Goal: Information Seeking & Learning: Learn about a topic

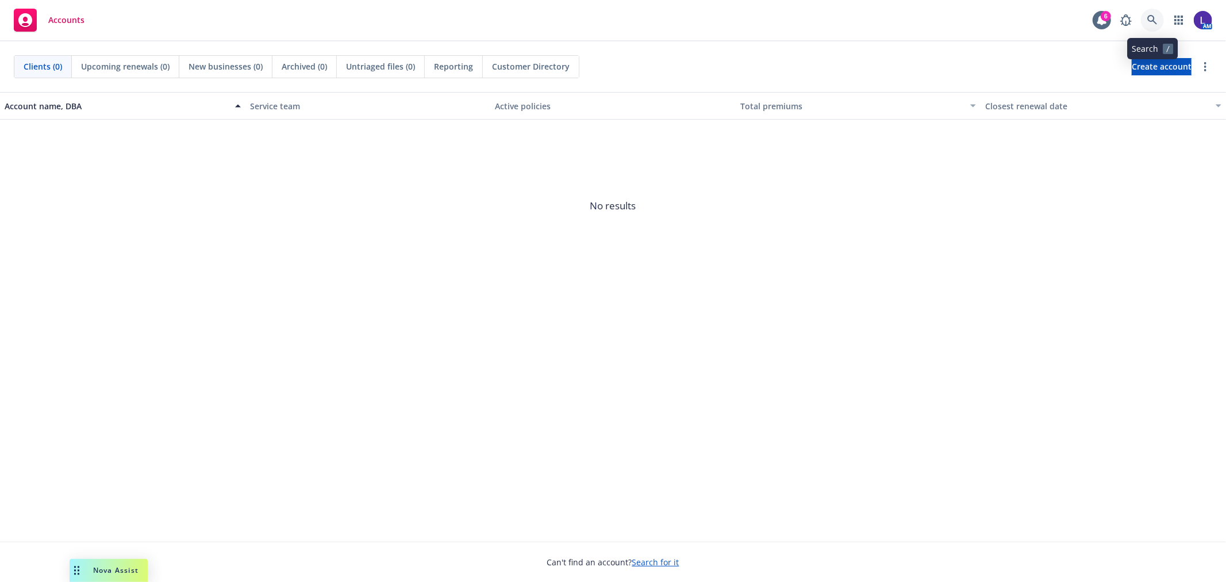
click at [1154, 20] on icon at bounding box center [1152, 20] width 10 height 10
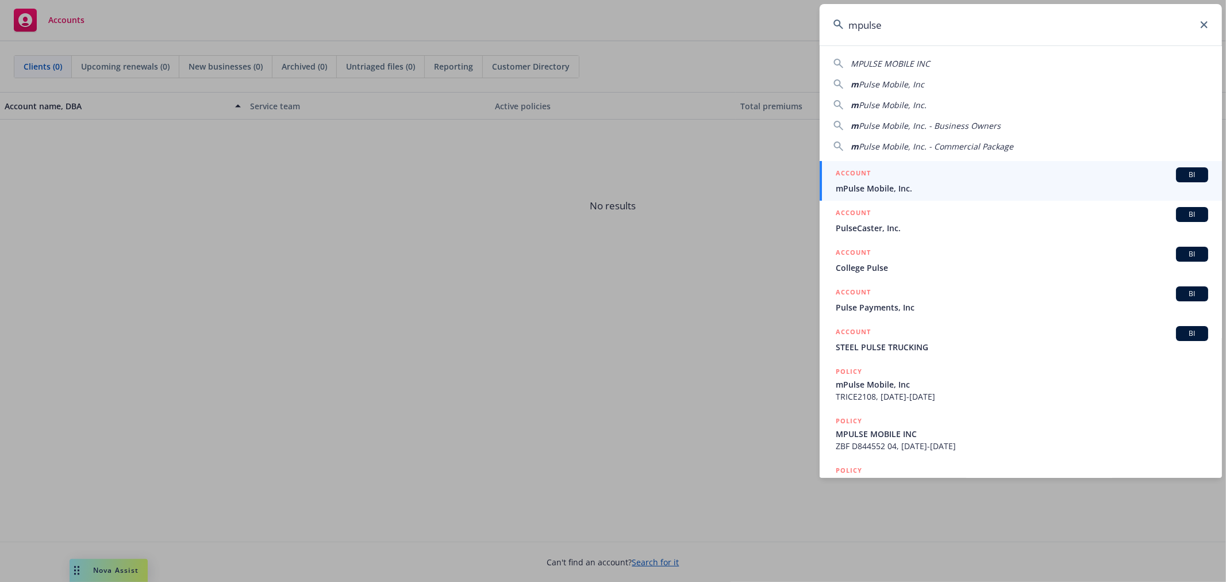
type input "mpulse"
click at [913, 180] on div "ACCOUNT BI" at bounding box center [1022, 174] width 372 height 15
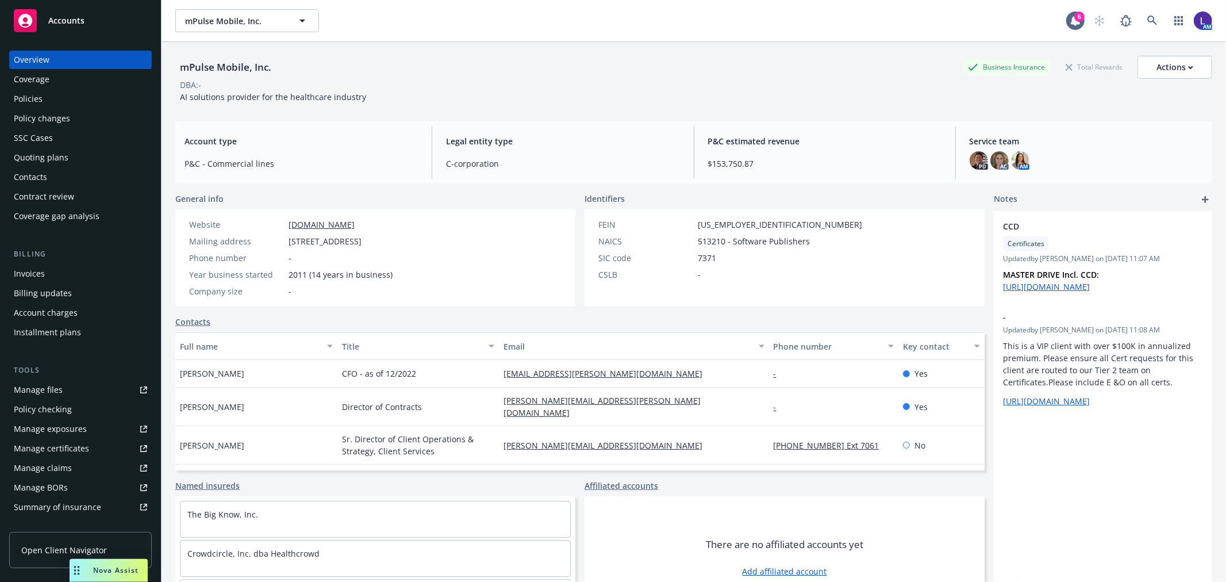
scroll to position [186, 0]
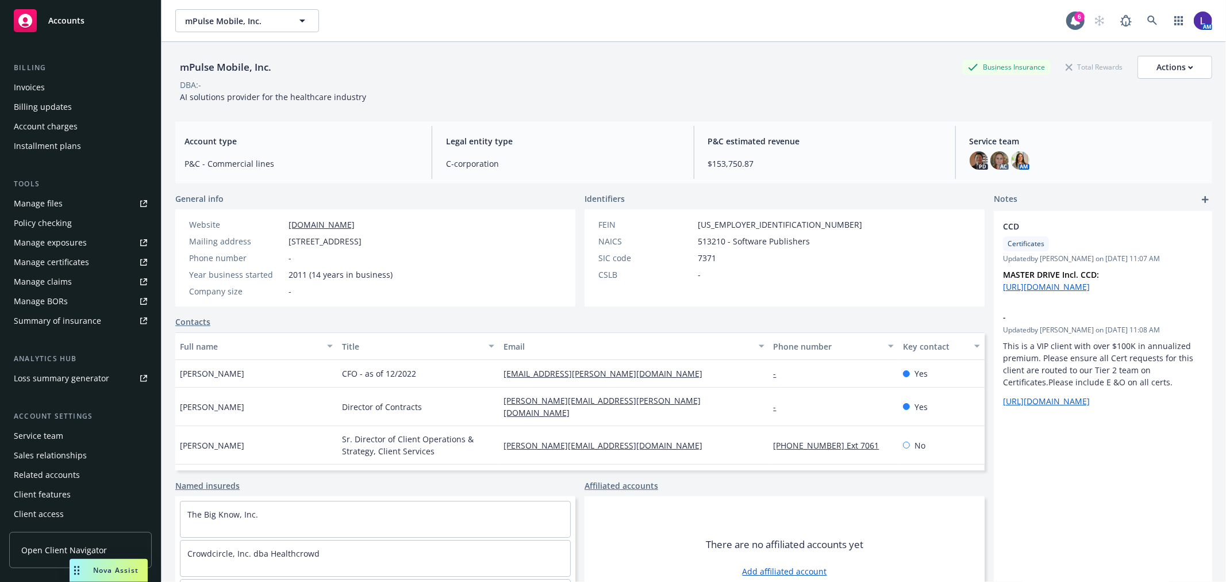
click at [38, 429] on div "Service team" at bounding box center [38, 435] width 49 height 18
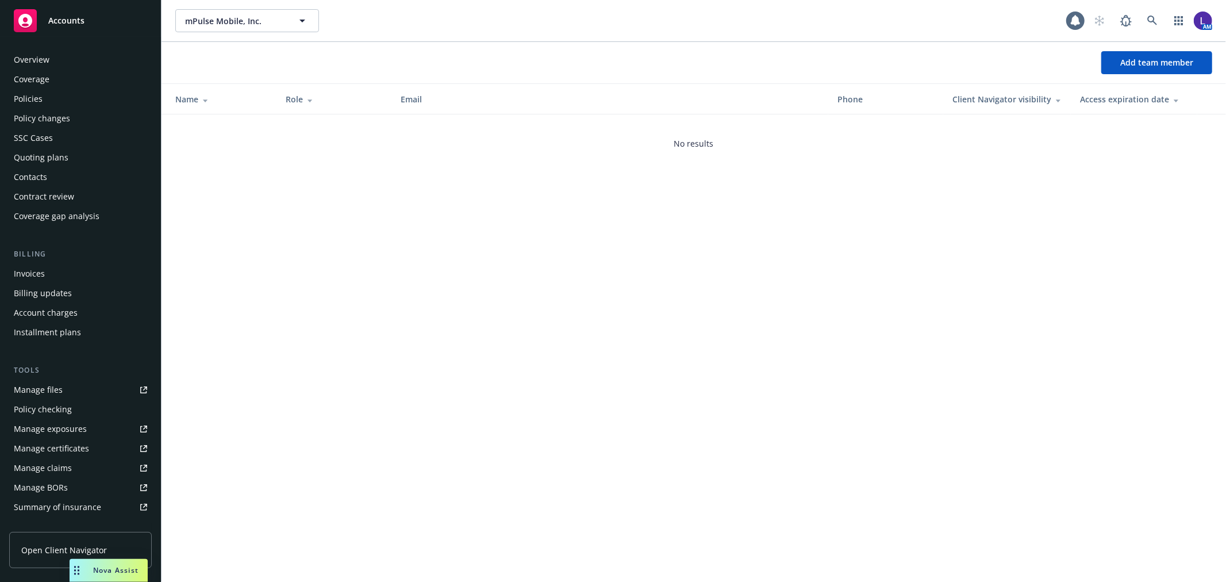
scroll to position [187, 0]
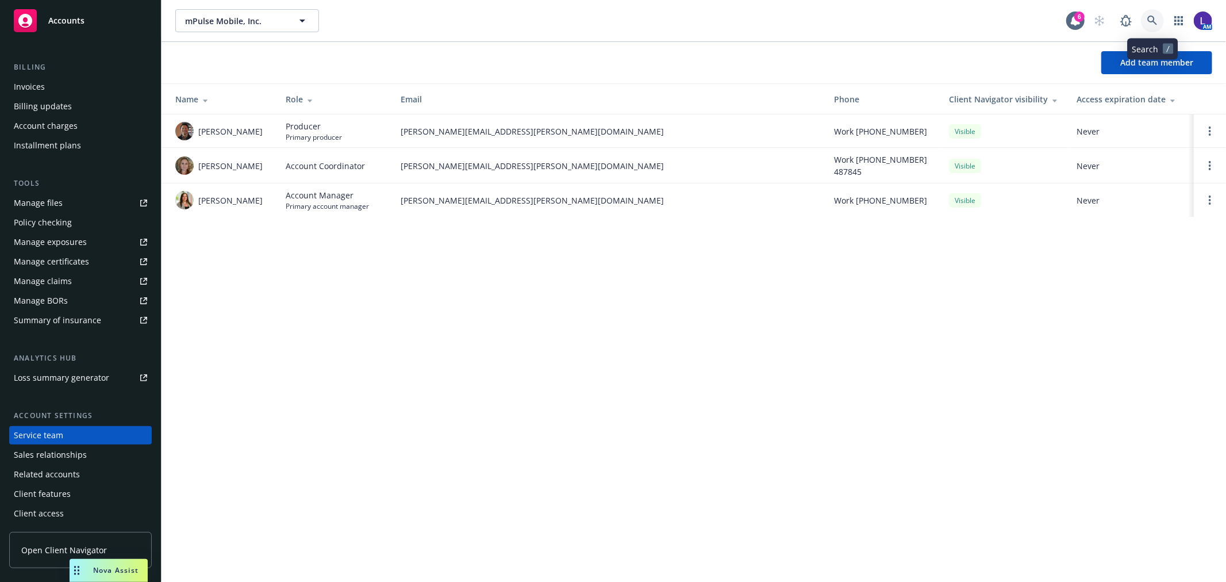
click at [1147, 19] on icon at bounding box center [1152, 21] width 10 height 10
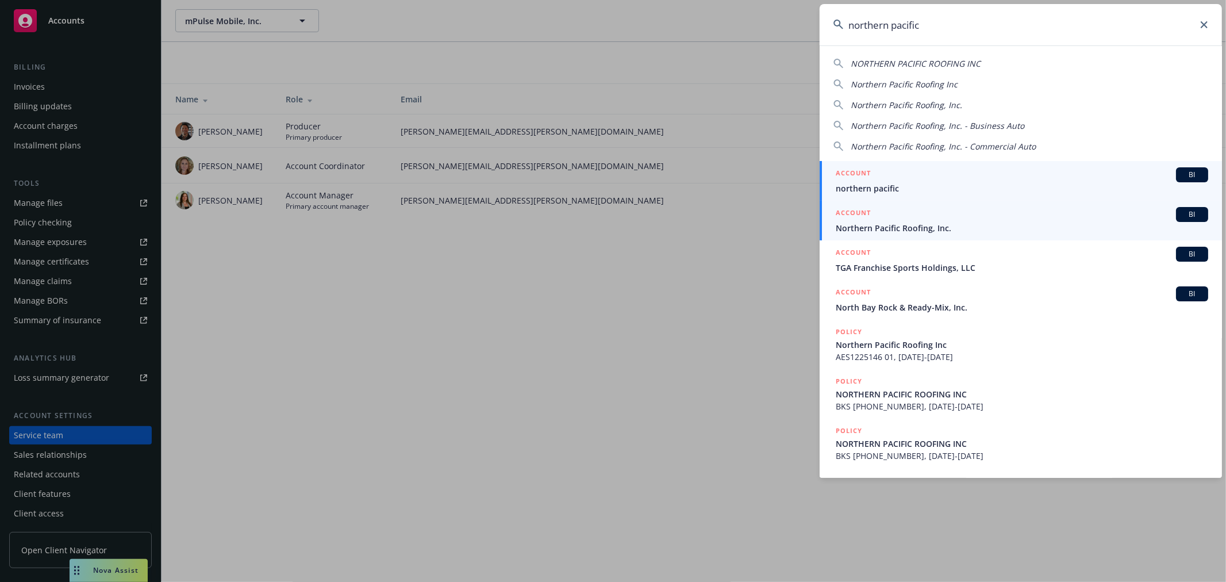
type input "northern pacific"
click at [920, 216] on div "ACCOUNT BI" at bounding box center [1022, 214] width 372 height 15
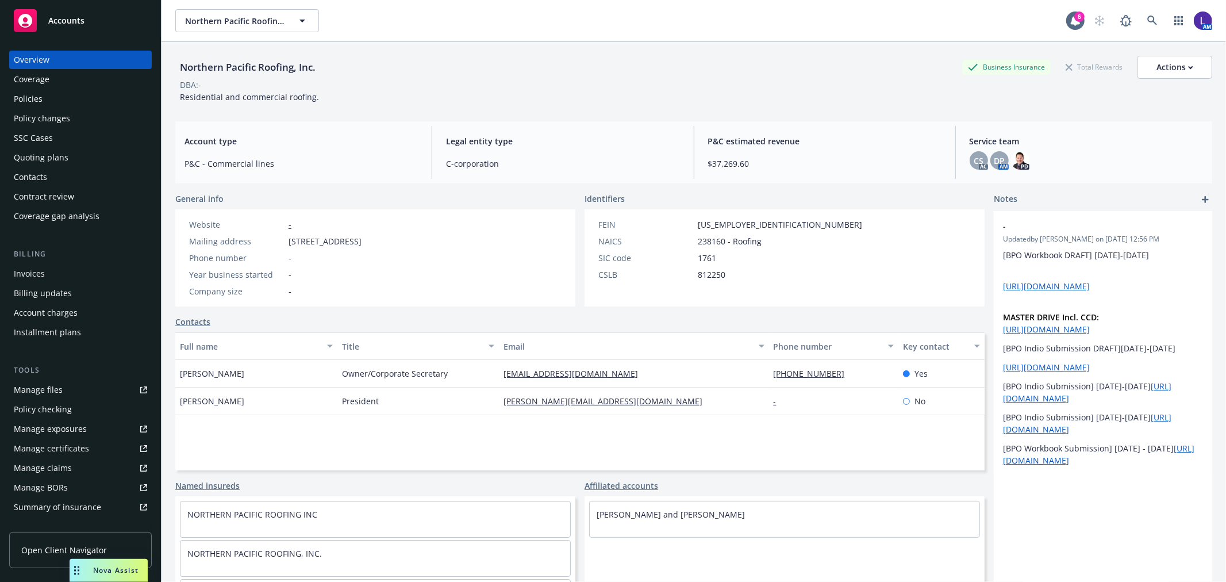
click at [43, 100] on div "Policies" at bounding box center [80, 99] width 133 height 18
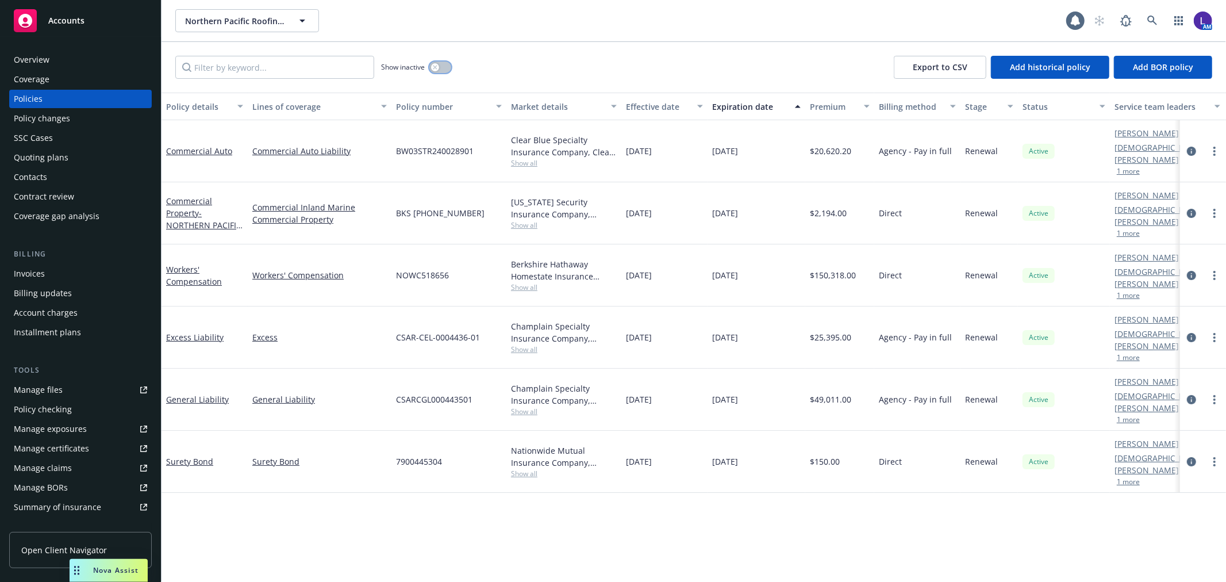
click at [439, 66] on div "button" at bounding box center [435, 67] width 8 height 8
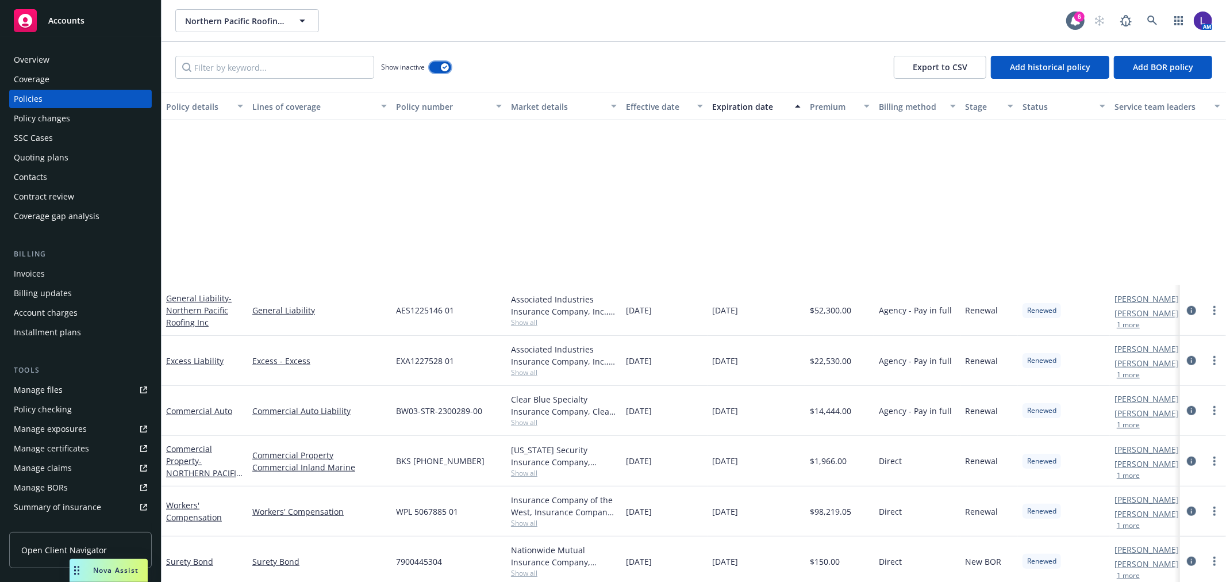
scroll to position [881, 0]
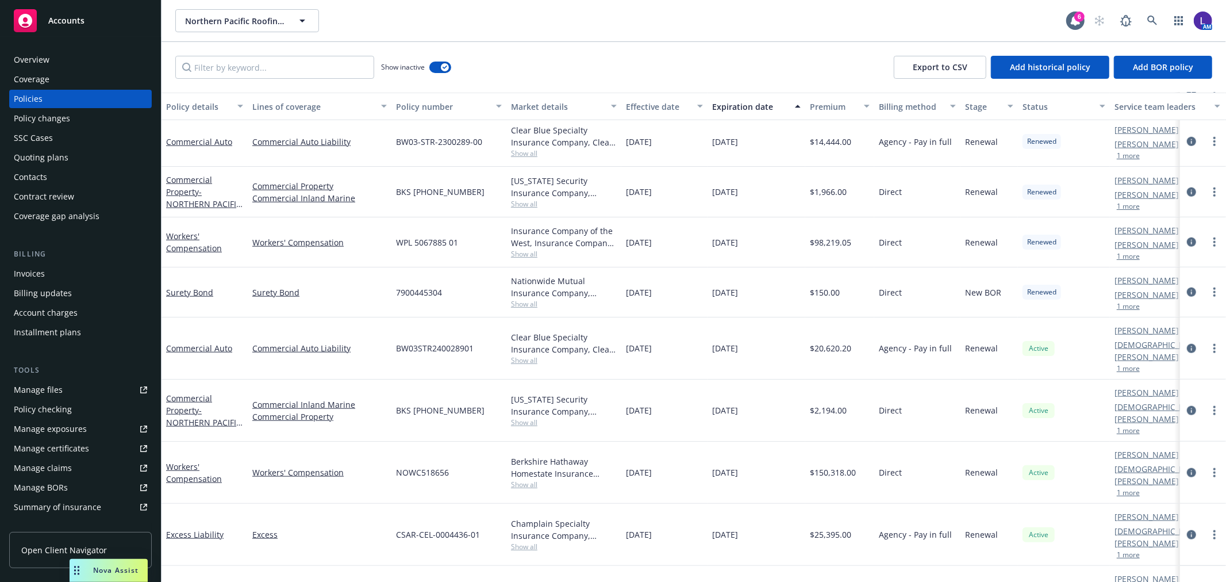
click at [1128, 365] on button "1 more" at bounding box center [1128, 368] width 23 height 7
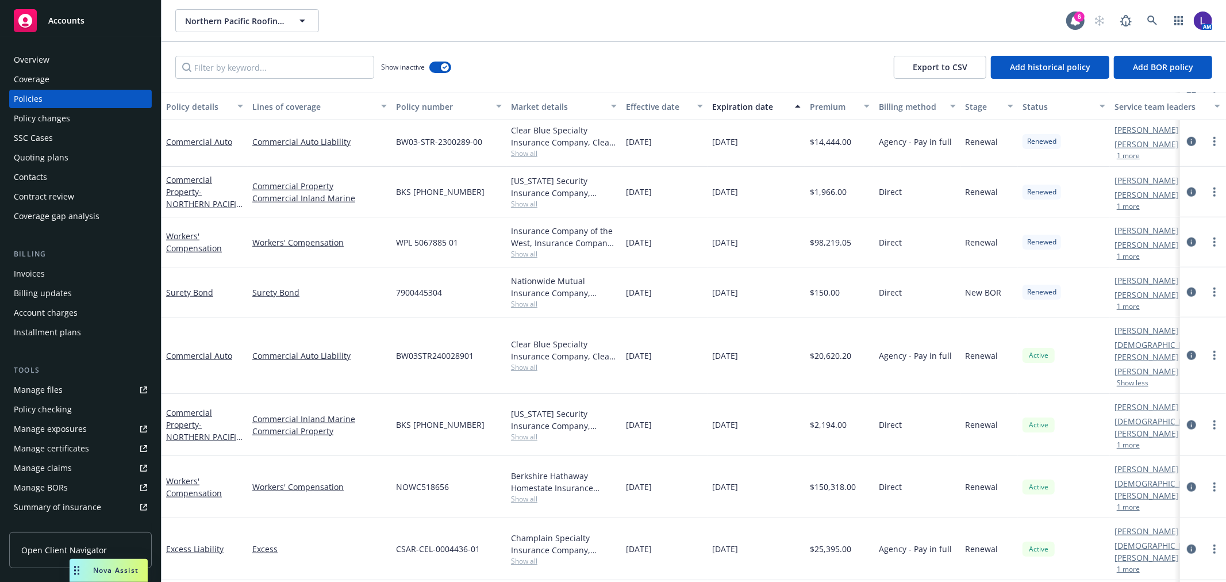
scroll to position [937, 0]
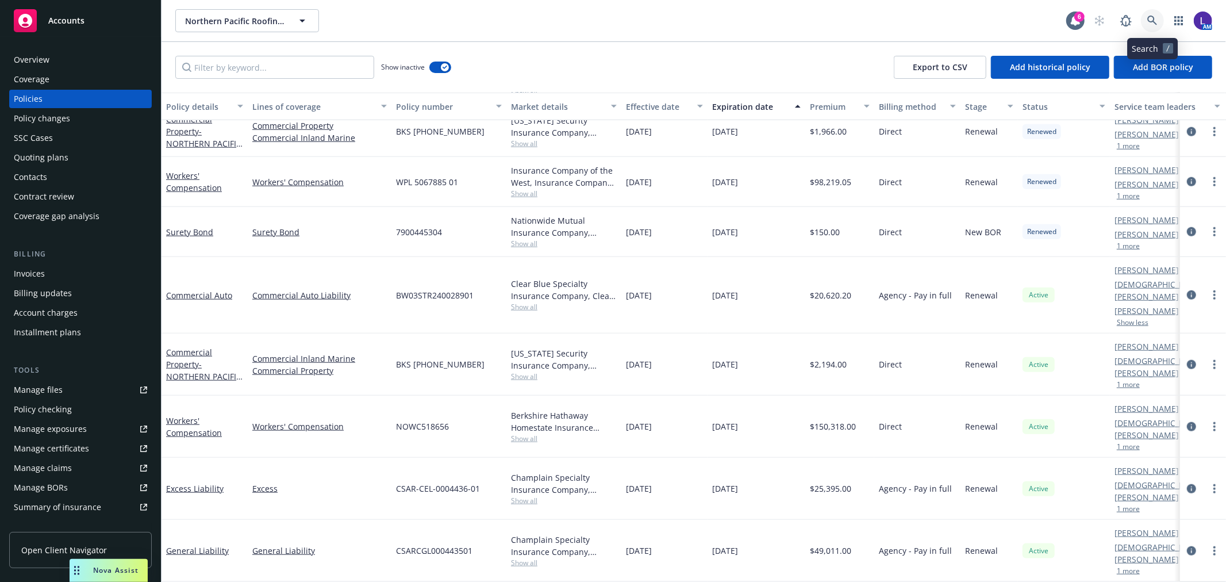
click at [1153, 24] on icon at bounding box center [1152, 21] width 10 height 10
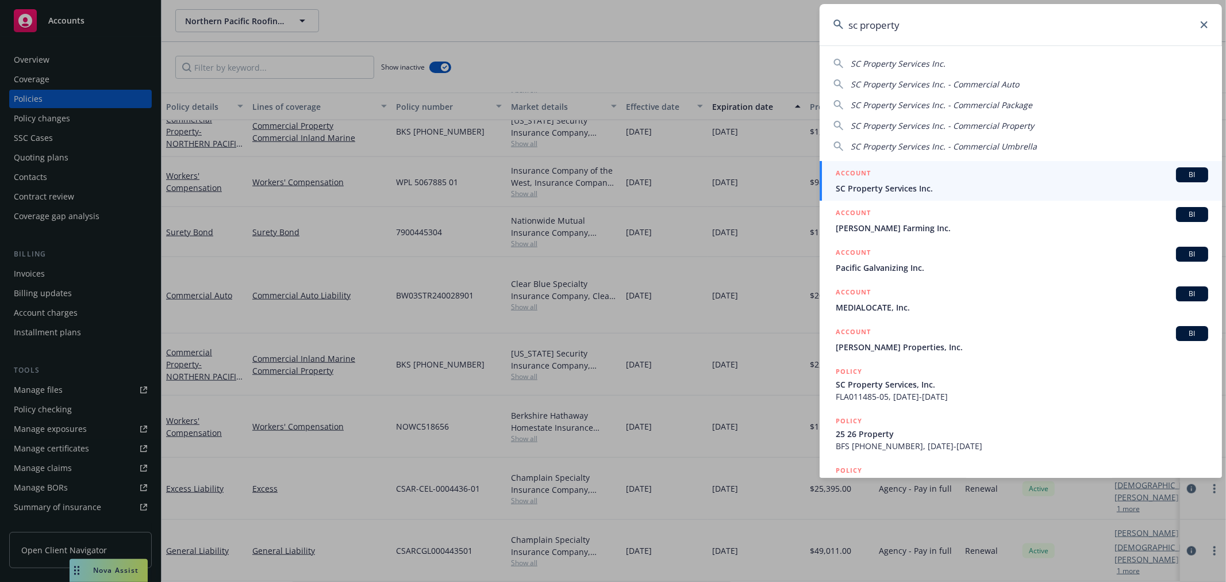
type input "sc property"
click at [887, 178] on div "ACCOUNT BI" at bounding box center [1022, 174] width 372 height 15
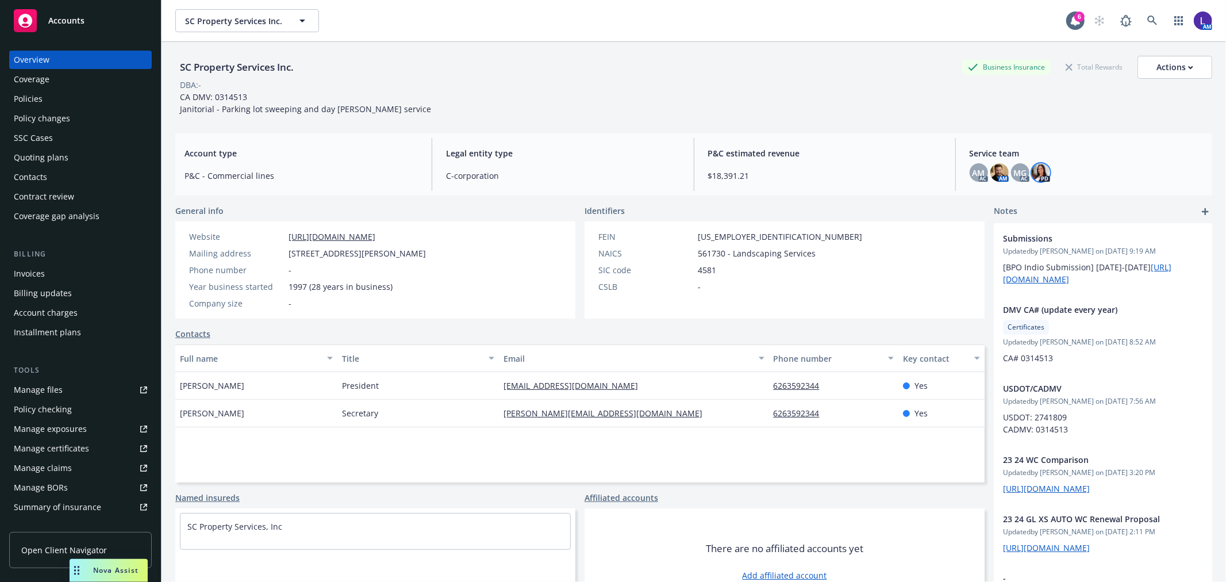
click at [1032, 172] on img at bounding box center [1041, 172] width 18 height 18
click at [21, 95] on div "Policies" at bounding box center [28, 99] width 29 height 18
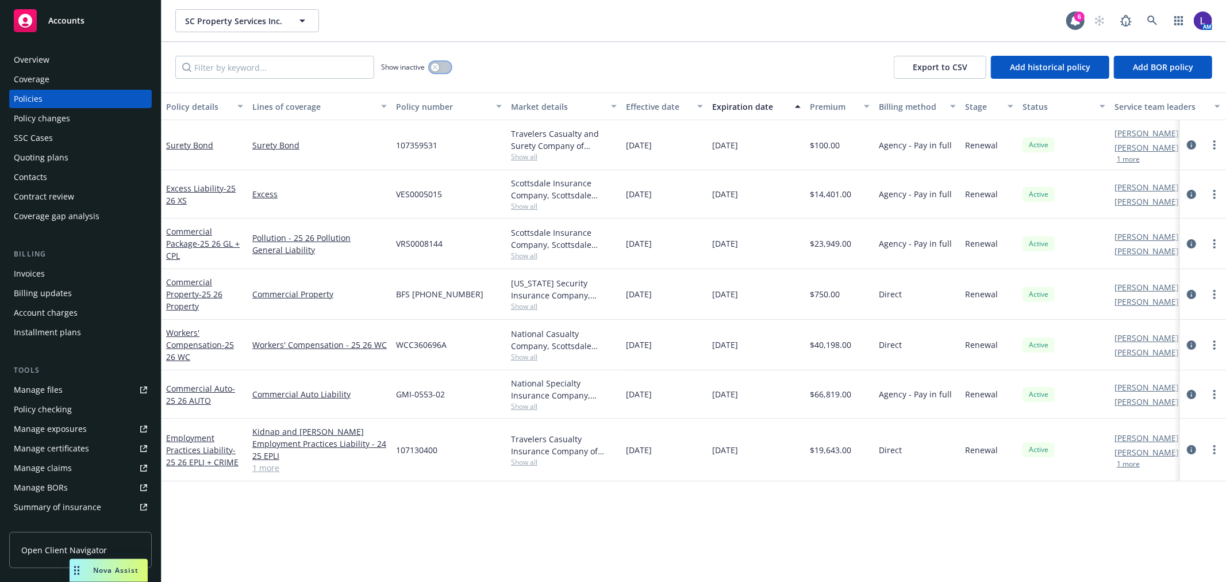
click at [437, 67] on icon "button" at bounding box center [435, 67] width 5 height 5
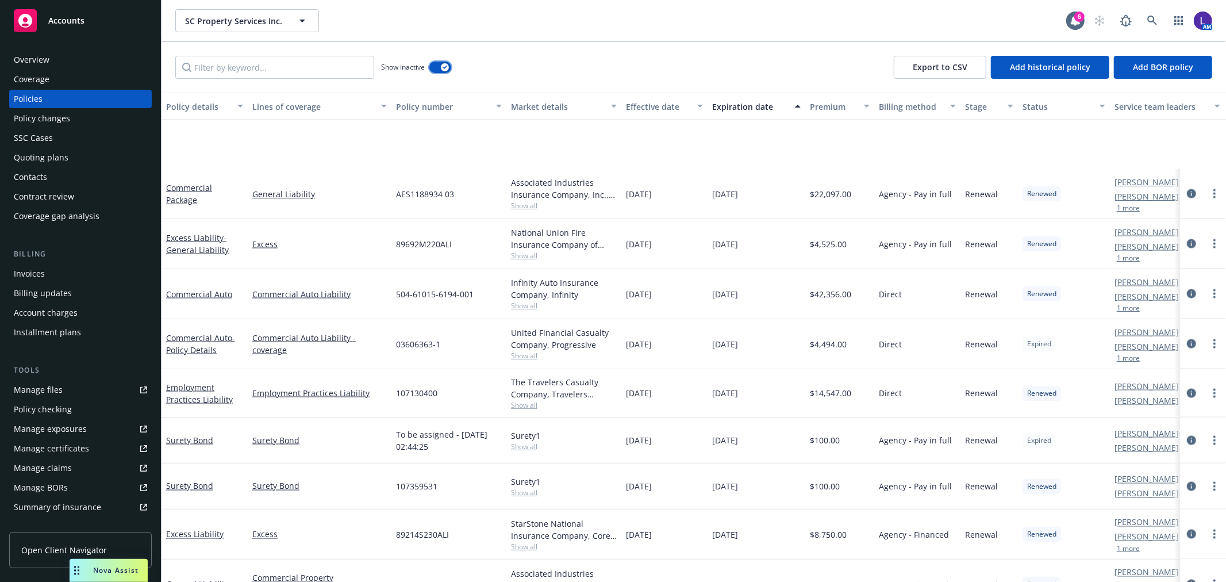
scroll to position [1596, 0]
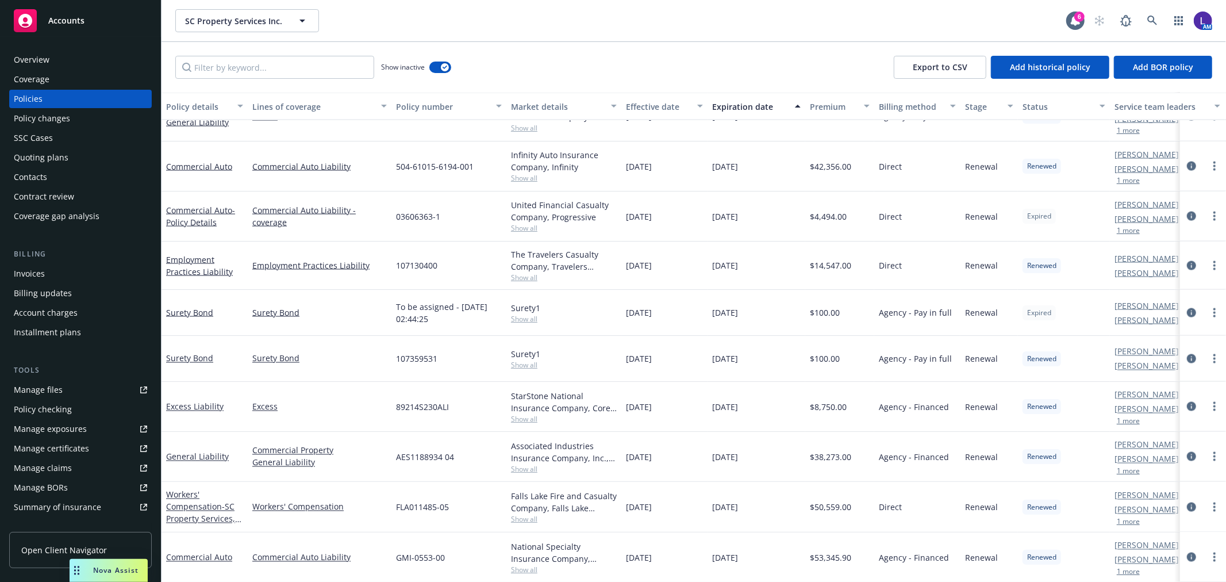
click at [90, 311] on div "Account charges" at bounding box center [80, 312] width 133 height 18
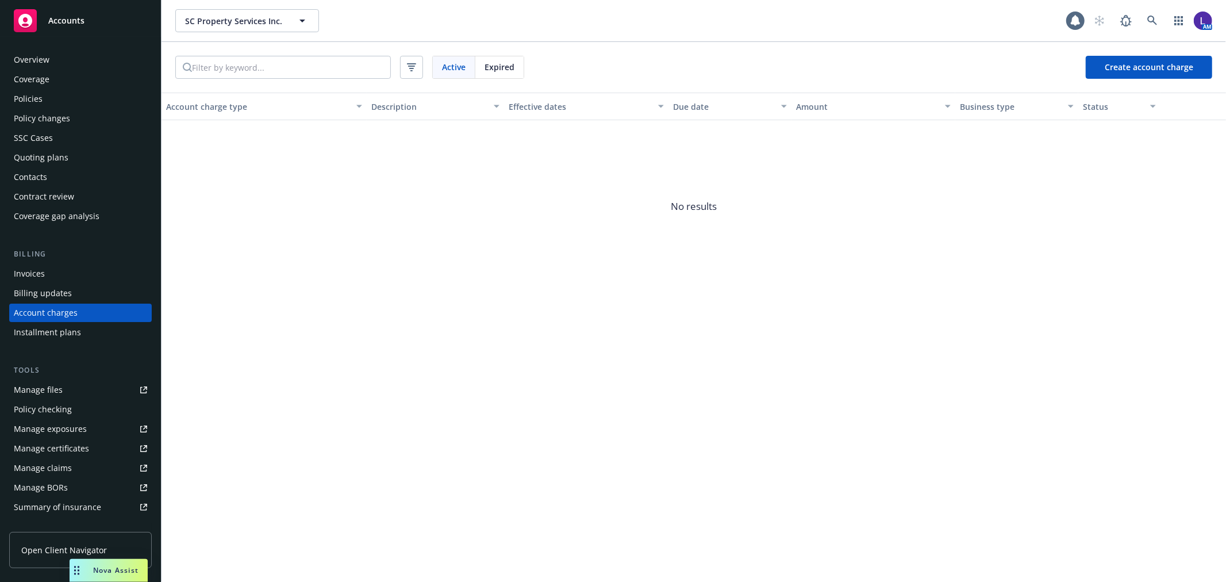
scroll to position [3, 0]
click at [506, 67] on span "Expired" at bounding box center [499, 67] width 30 height 12
click at [442, 72] on span "Active" at bounding box center [454, 67] width 24 height 12
click at [49, 268] on div "Invoices" at bounding box center [80, 270] width 133 height 18
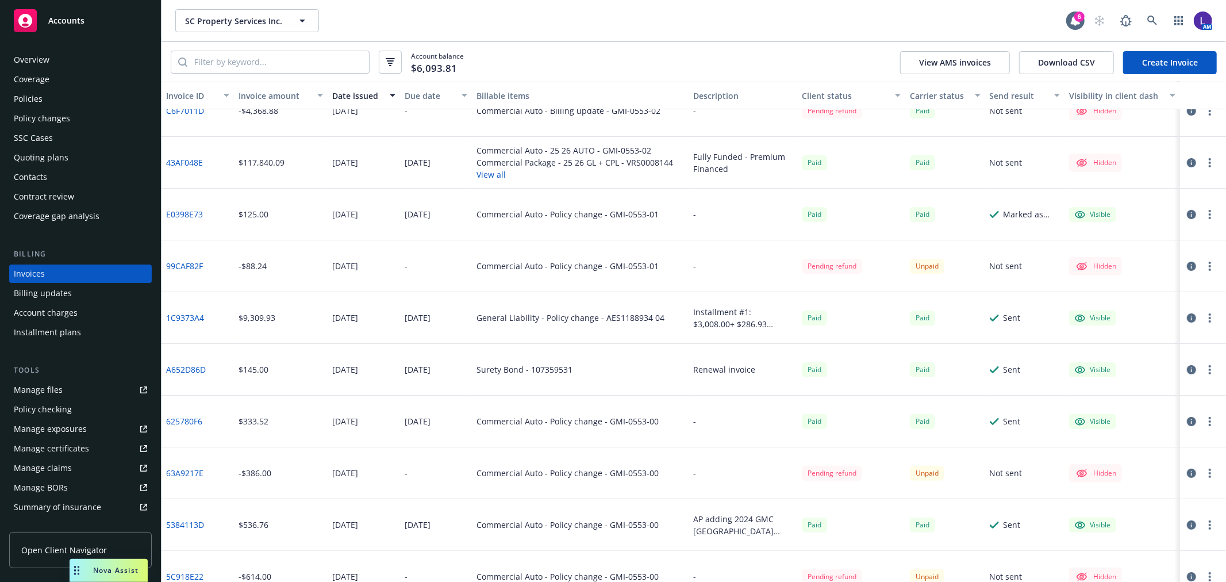
scroll to position [64, 0]
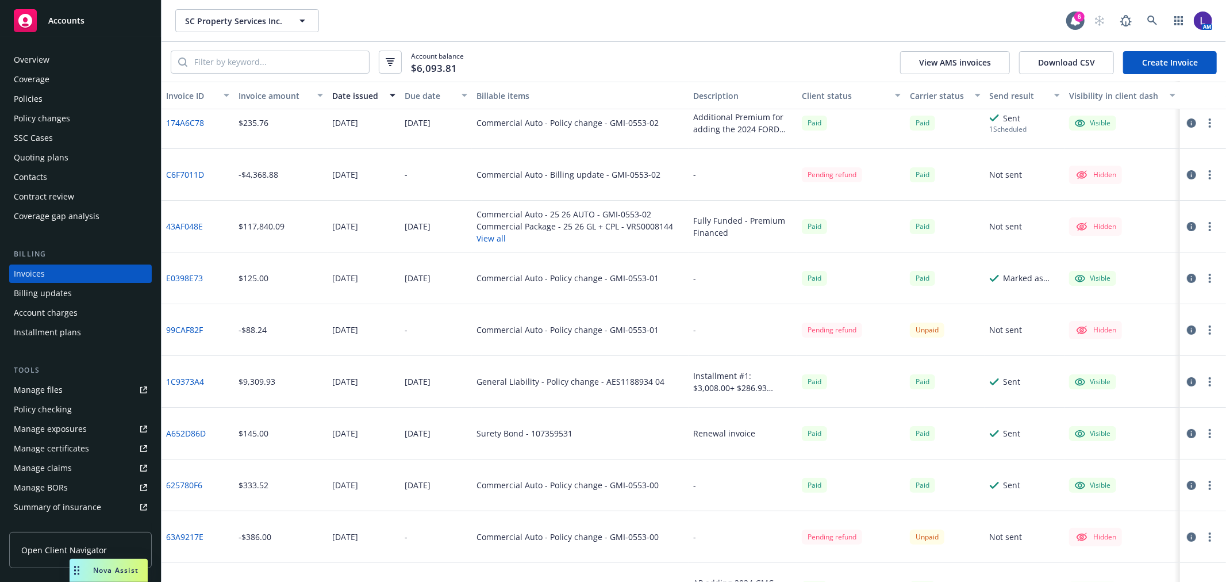
click at [1187, 226] on icon "button" at bounding box center [1191, 226] width 9 height 9
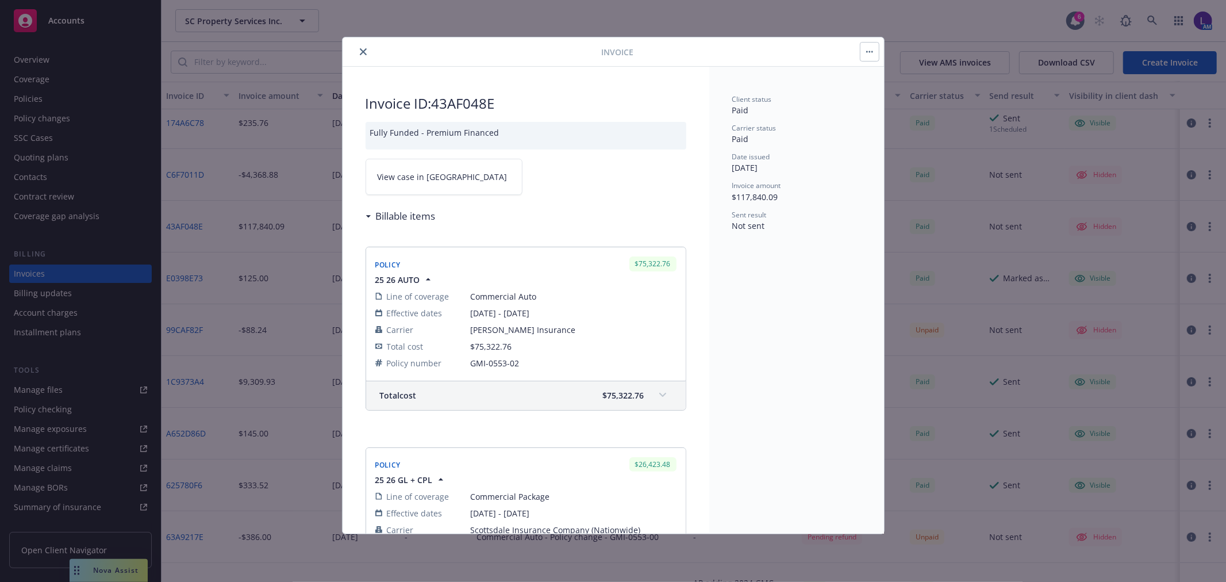
click at [370, 216] on icon at bounding box center [369, 216] width 6 height 3
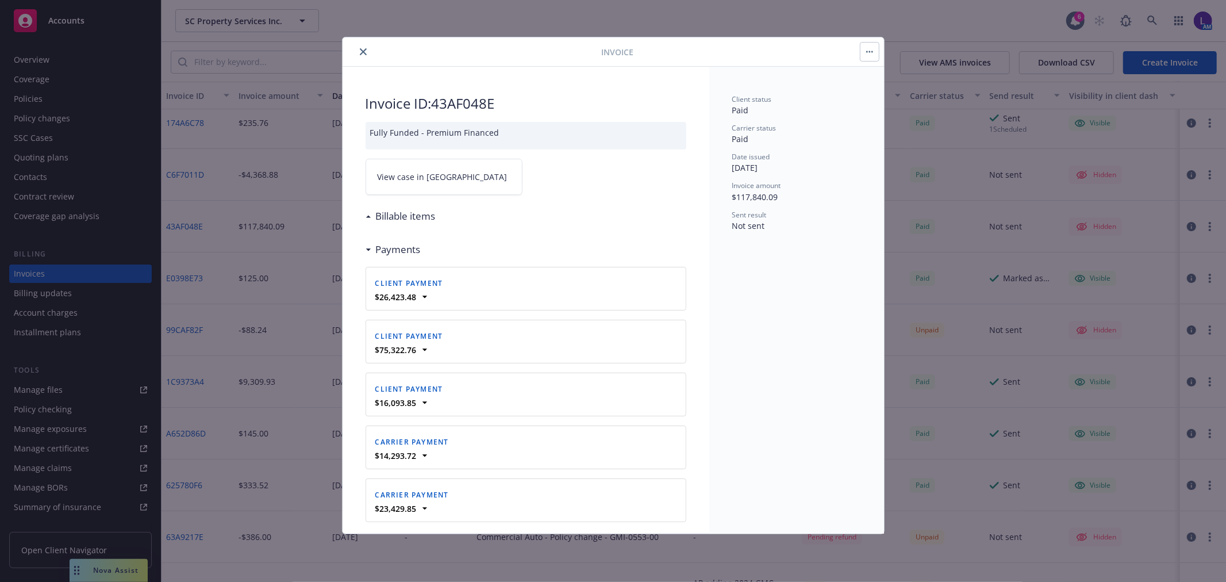
click at [370, 216] on icon at bounding box center [369, 216] width 6 height 3
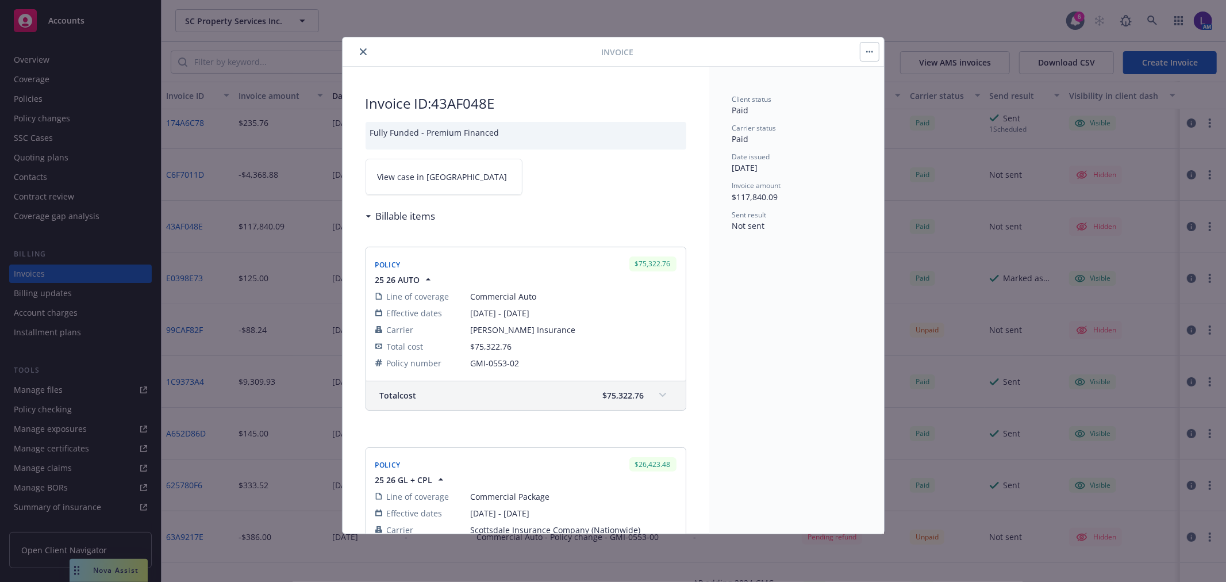
click at [359, 47] on button "close" at bounding box center [363, 52] width 14 height 14
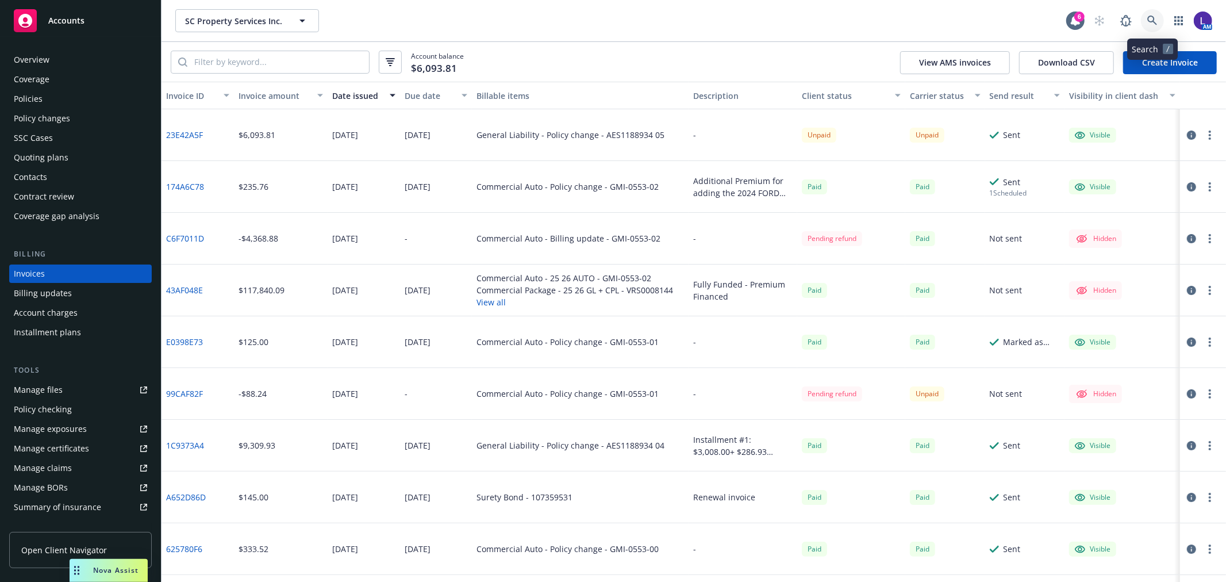
click at [1148, 21] on icon at bounding box center [1152, 21] width 10 height 10
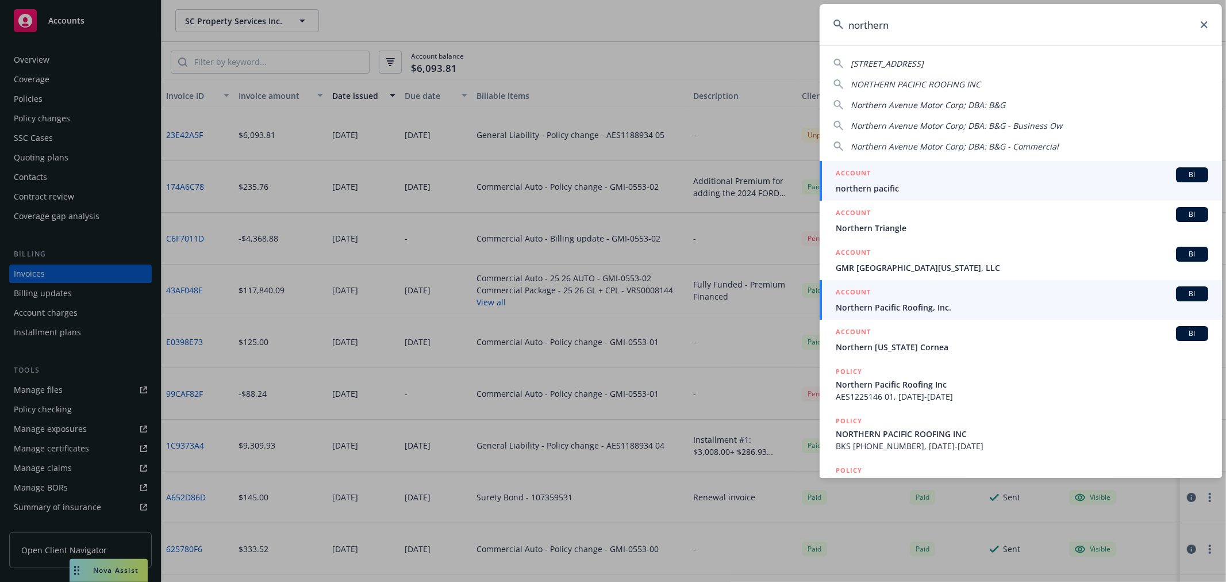
type input "northern"
click at [901, 303] on span "Northern Pacific Roofing, Inc." at bounding box center [1022, 307] width 372 height 12
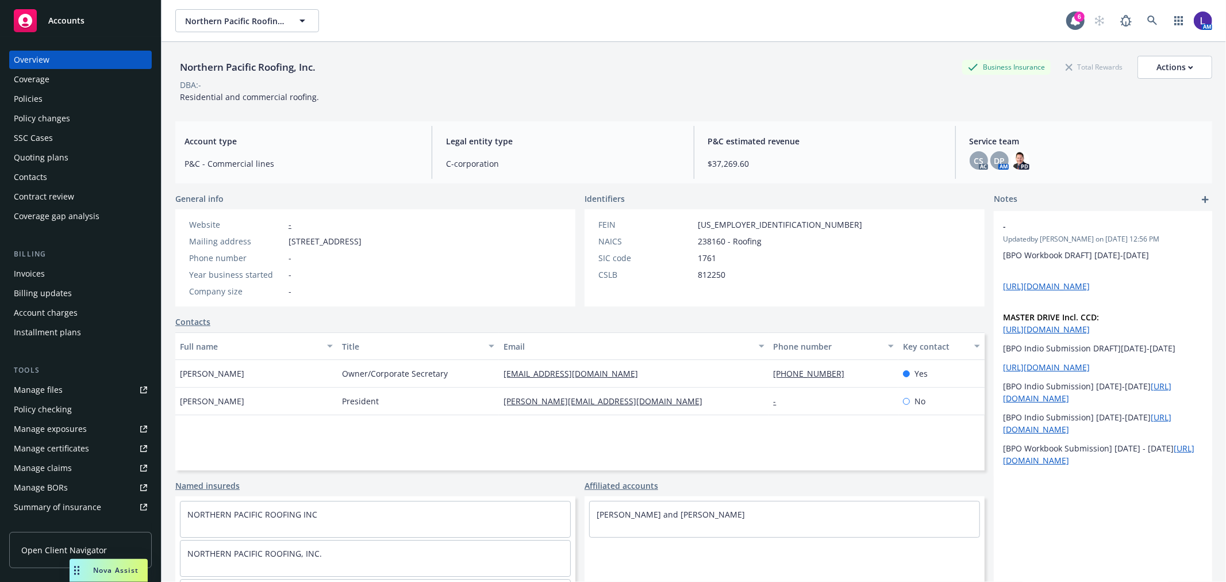
click at [44, 271] on div "Invoices" at bounding box center [80, 273] width 133 height 18
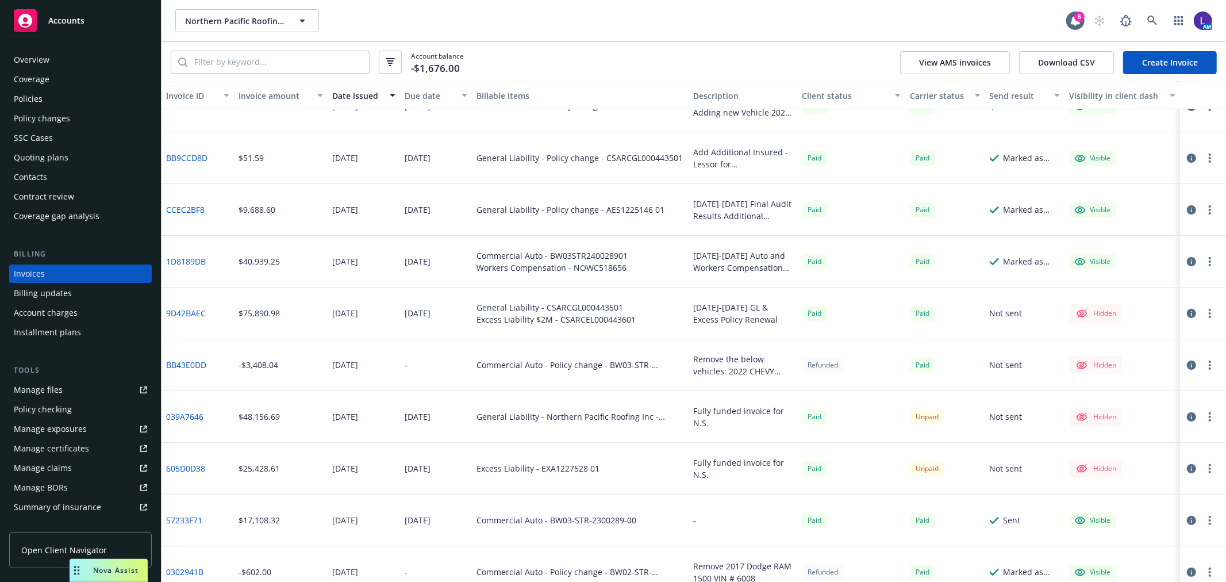
scroll to position [191, 0]
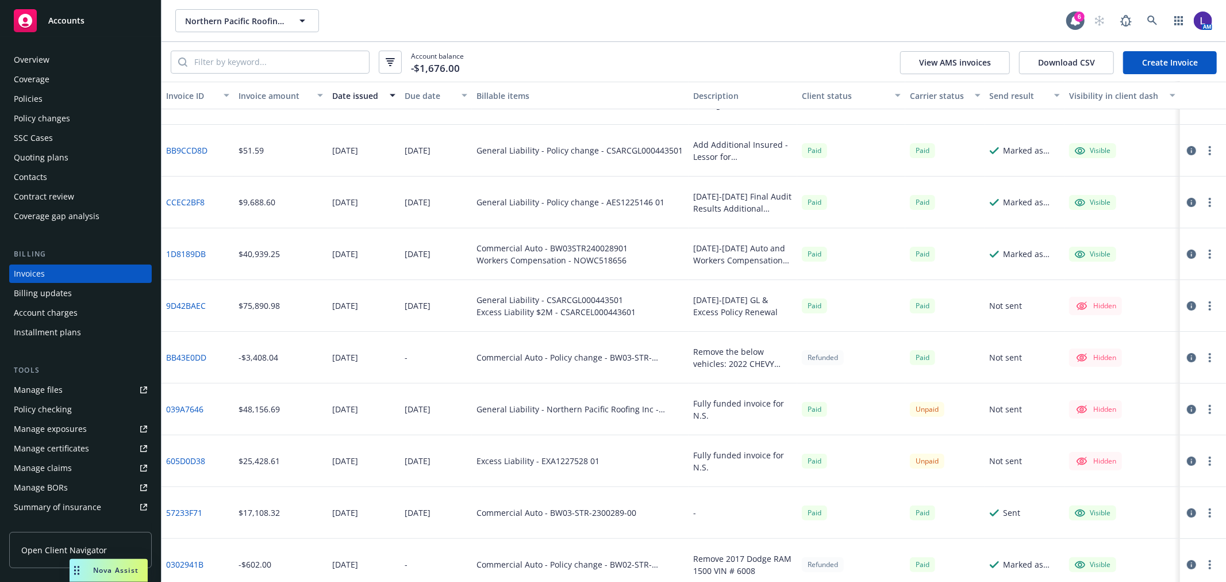
click at [191, 250] on link "1D8189DB" at bounding box center [186, 254] width 40 height 12
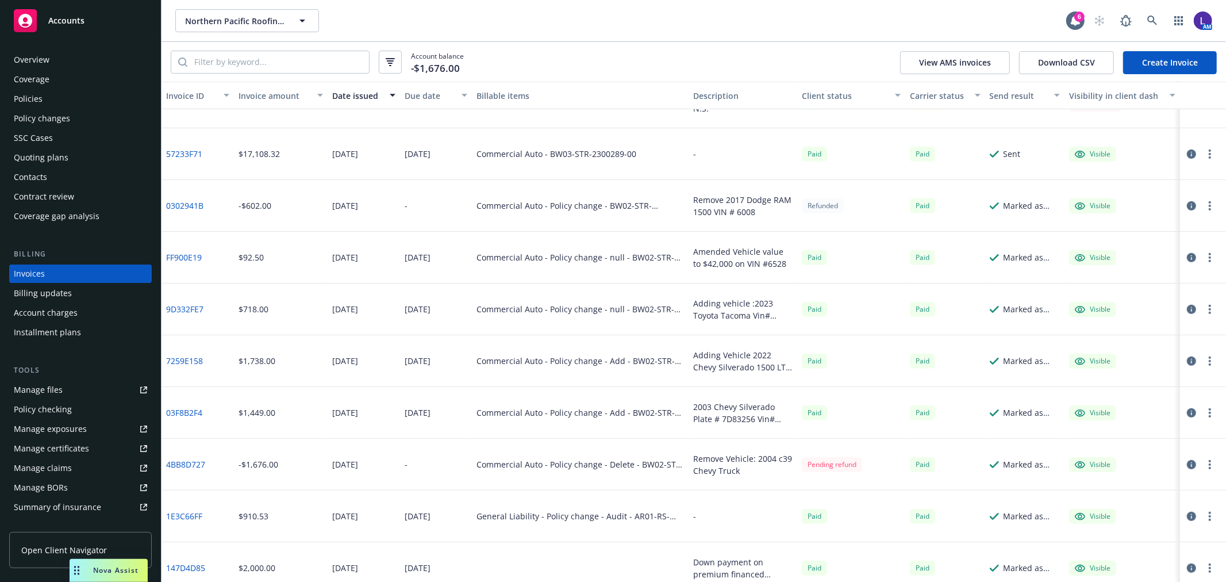
scroll to position [510, 0]
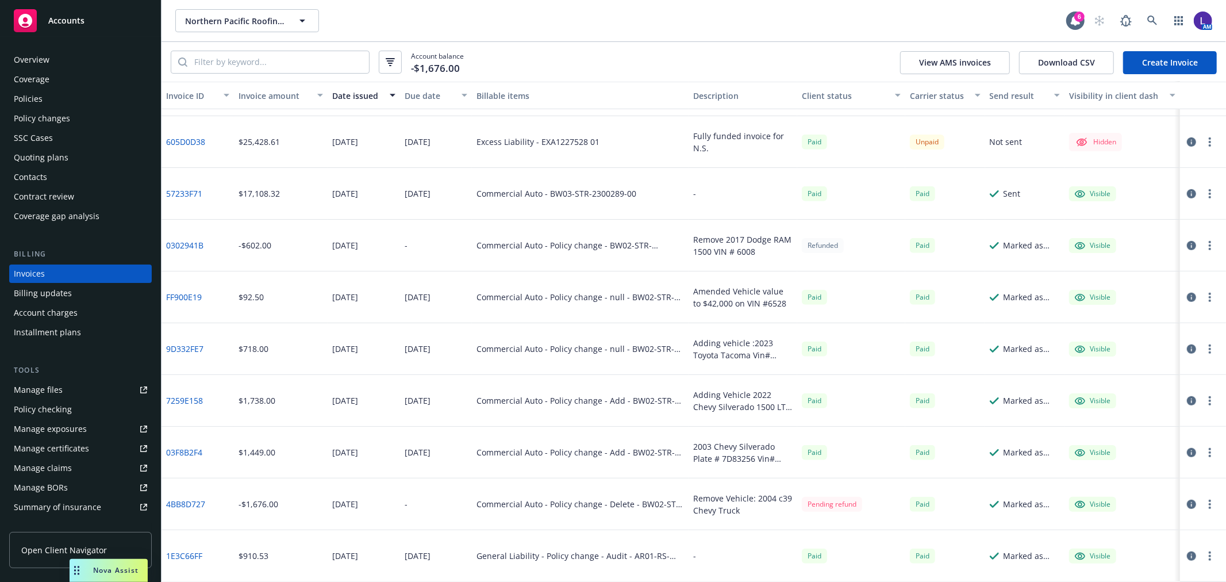
click at [58, 313] on div "Account charges" at bounding box center [46, 312] width 64 height 18
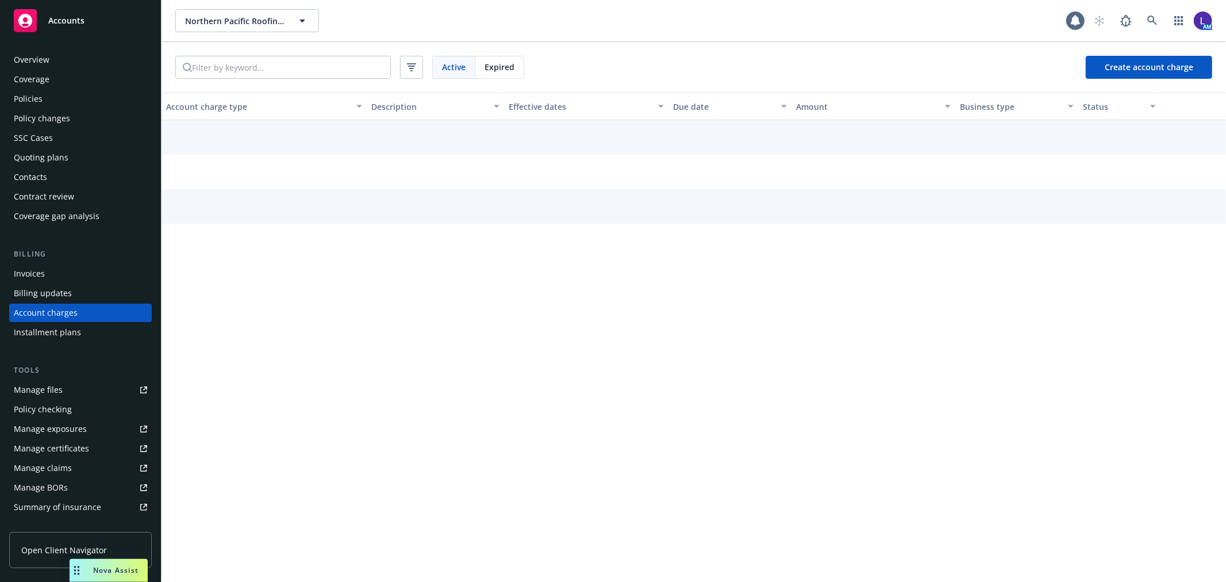
scroll to position [3, 0]
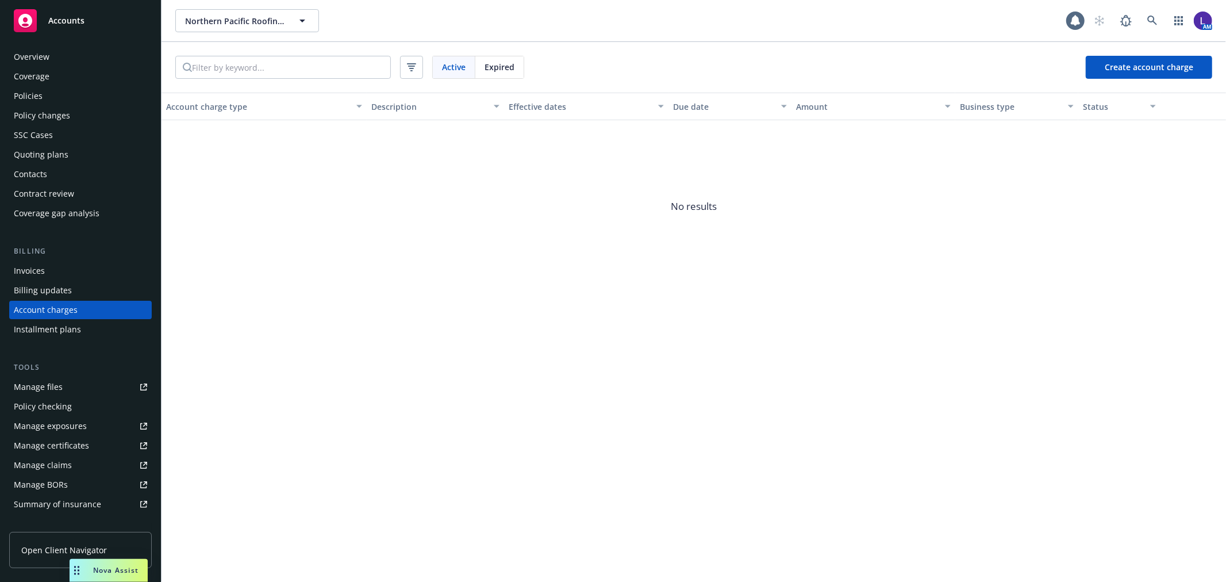
click at [498, 64] on span "Expired" at bounding box center [499, 67] width 30 height 12
click at [446, 62] on span "Active" at bounding box center [454, 67] width 24 height 12
click at [61, 283] on div "Billing updates" at bounding box center [43, 290] width 58 height 18
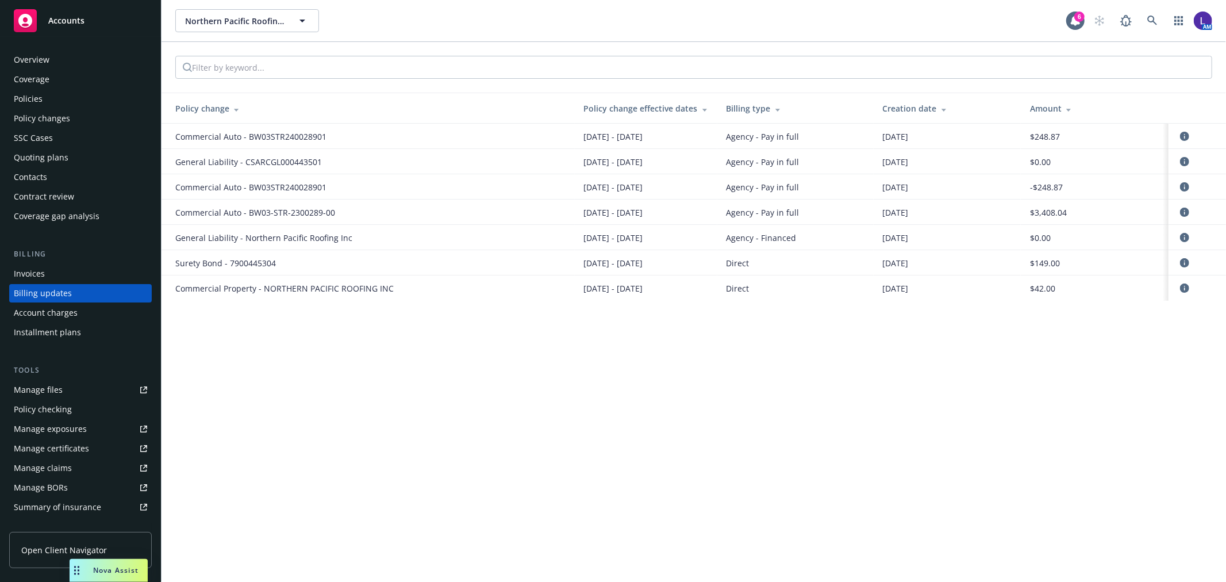
click at [53, 274] on div "Invoices" at bounding box center [80, 273] width 133 height 18
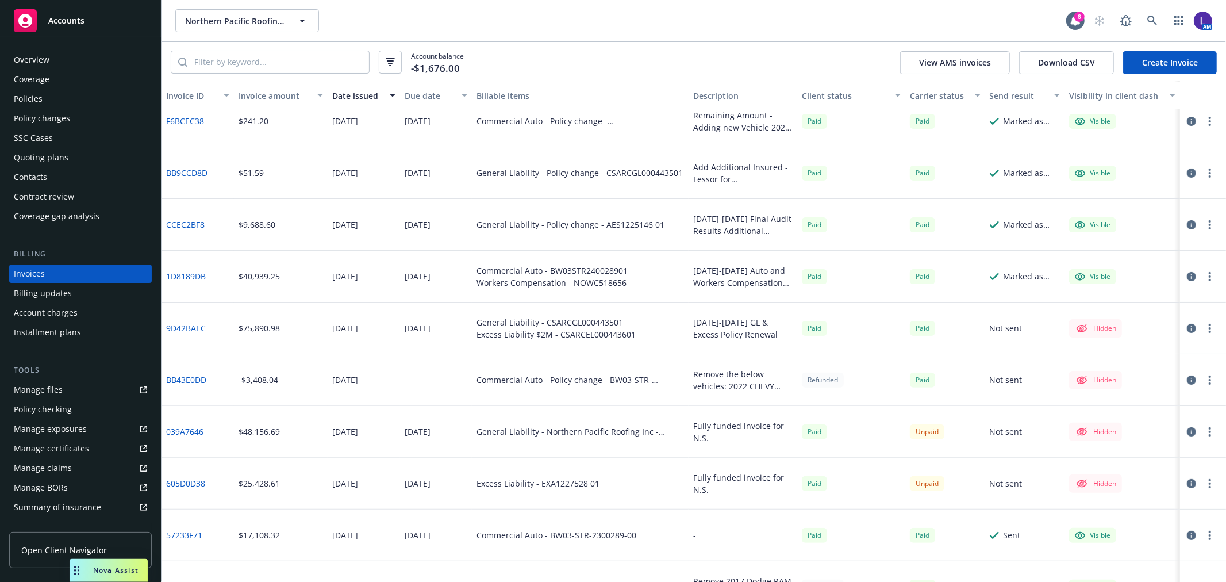
scroll to position [191, 0]
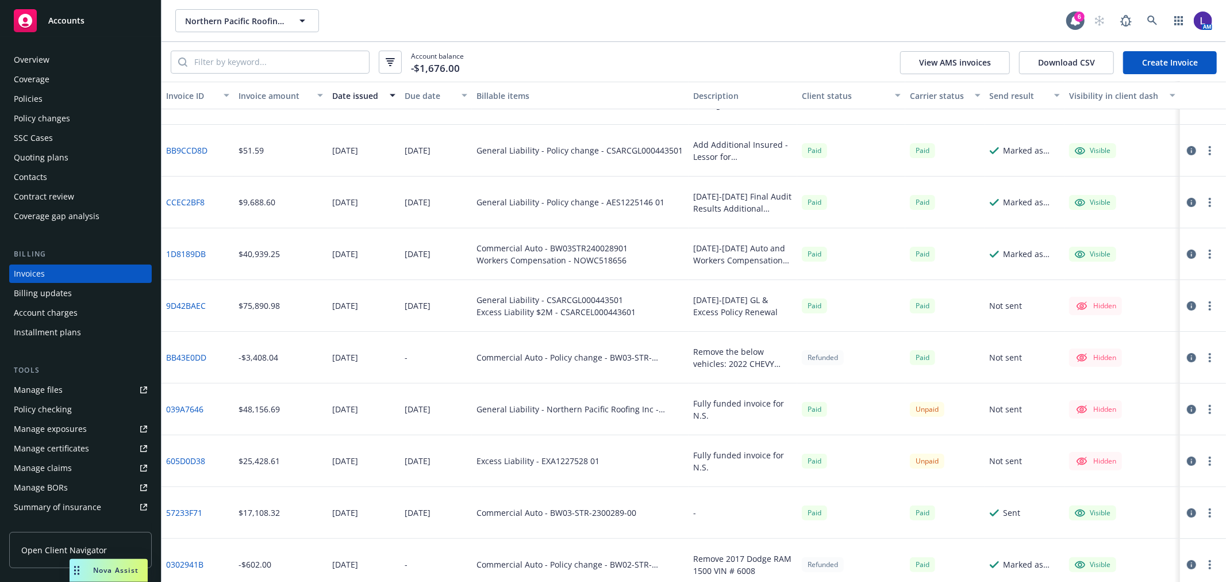
click at [1187, 254] on icon "button" at bounding box center [1191, 253] width 9 height 9
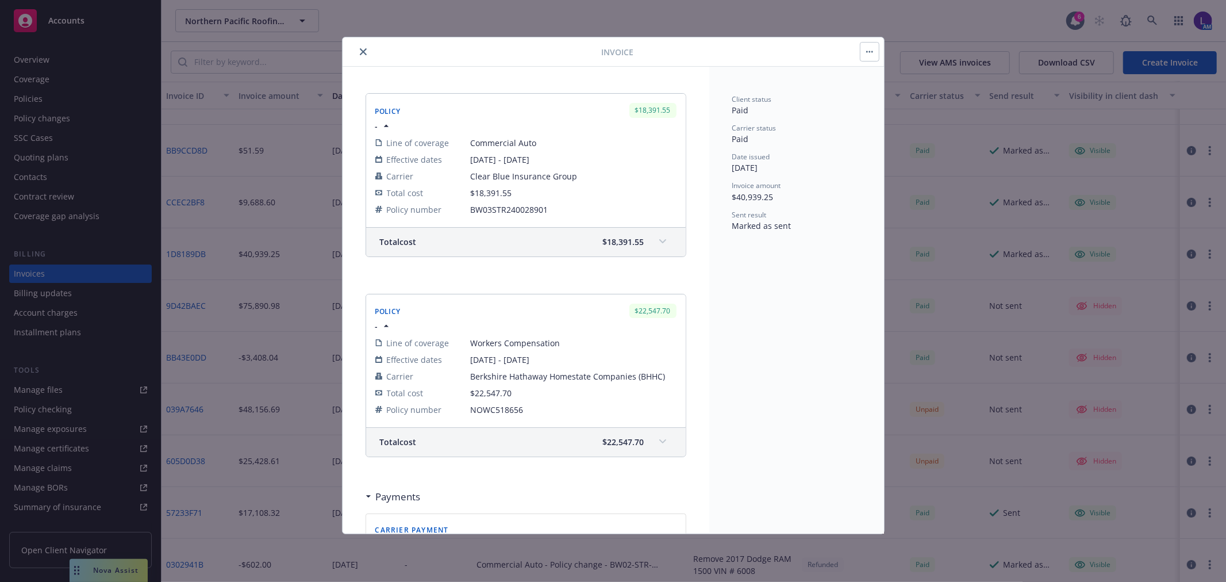
scroll to position [191, 0]
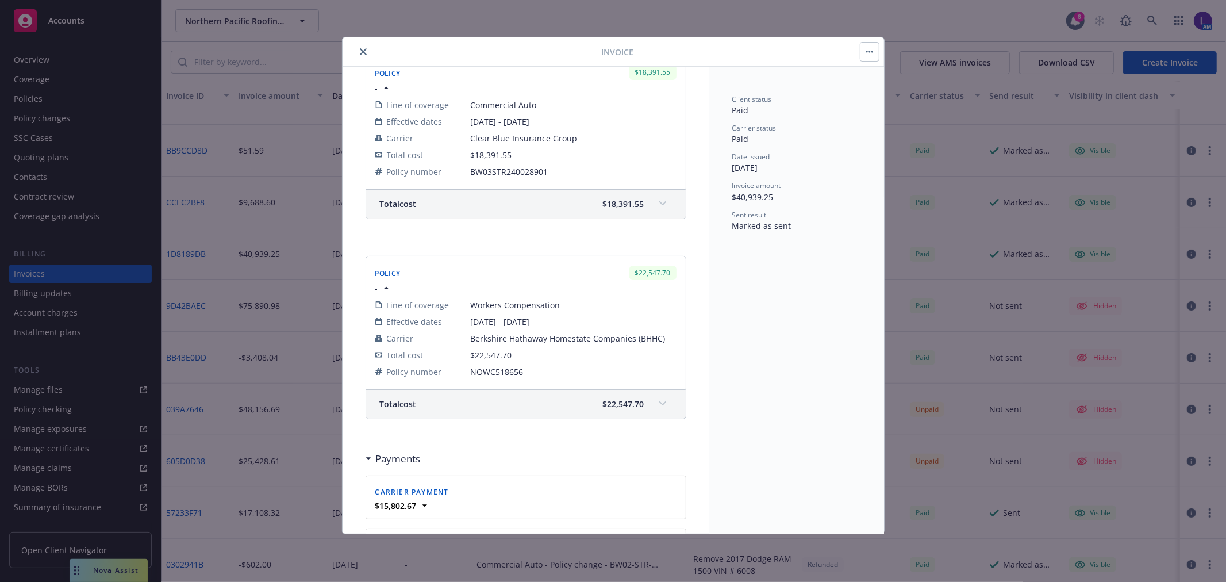
click at [366, 53] on icon "close" at bounding box center [363, 51] width 7 height 7
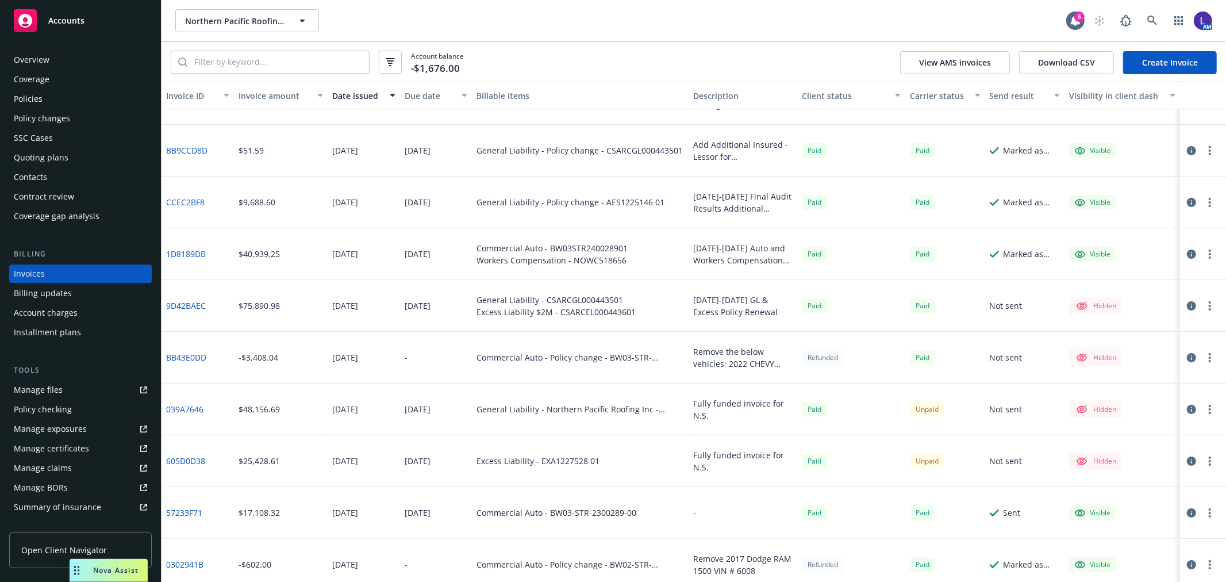
click at [58, 96] on div "Policies" at bounding box center [80, 99] width 133 height 18
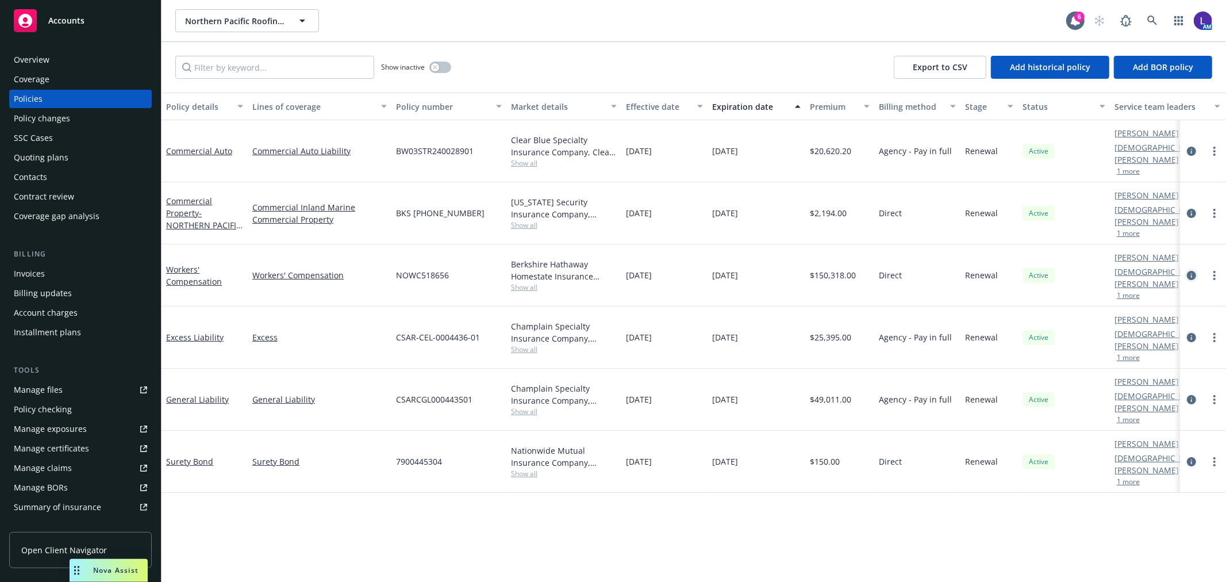
click at [1194, 271] on icon "circleInformation" at bounding box center [1191, 275] width 9 height 9
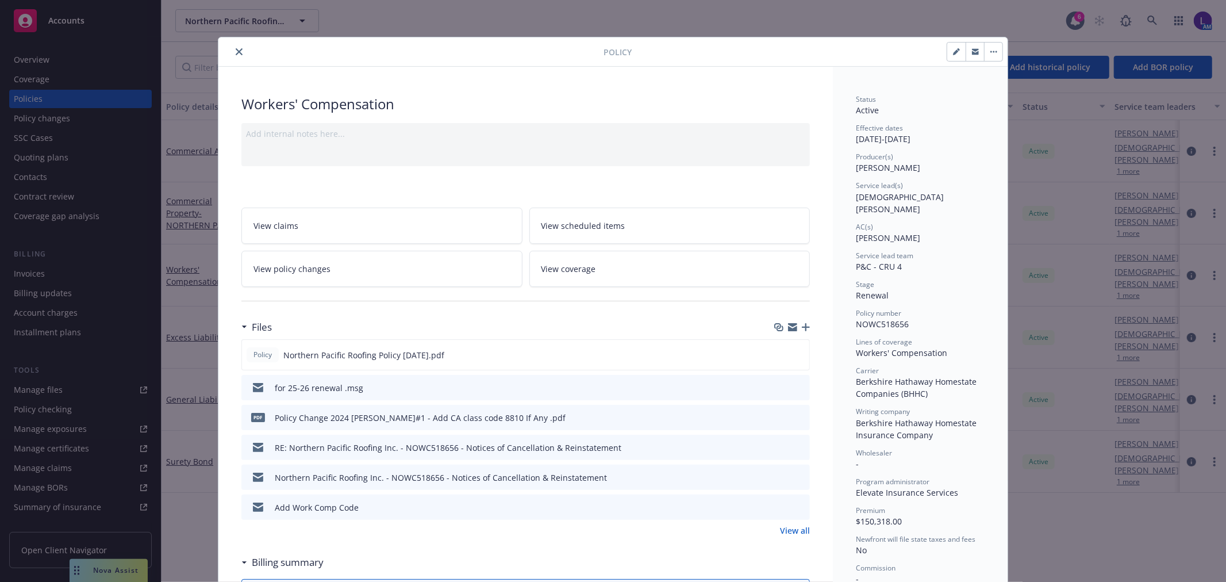
click at [792, 529] on link "View all" at bounding box center [795, 530] width 30 height 12
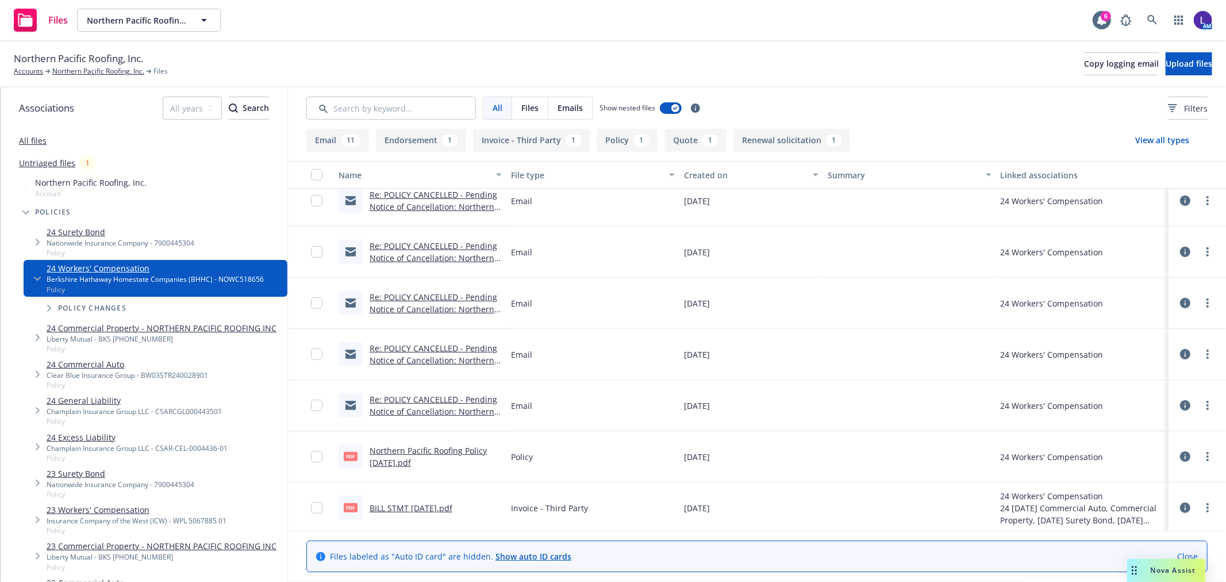
scroll to position [467, 0]
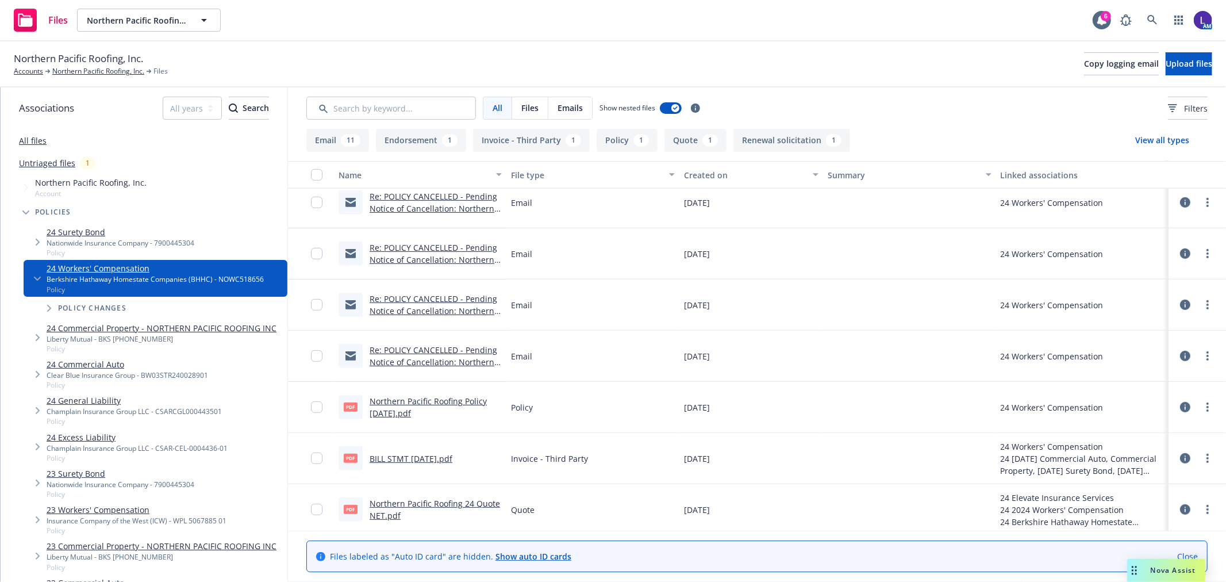
click at [410, 400] on link "Northern Pacific Roofing Policy 10-1-24.pdf" at bounding box center [428, 406] width 117 height 23
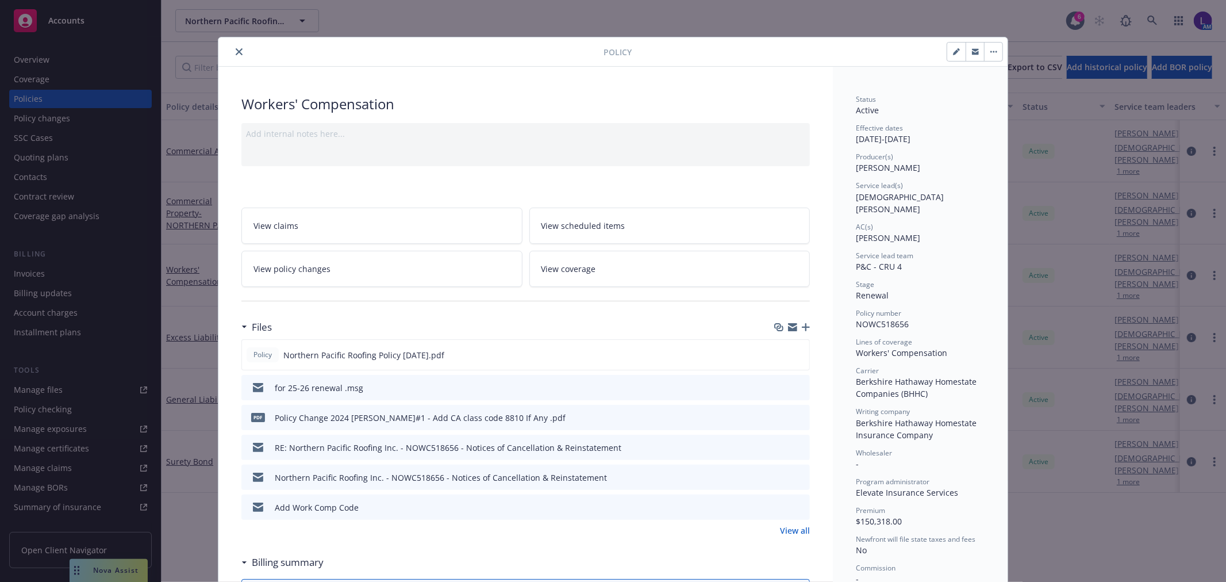
click at [236, 50] on icon "close" at bounding box center [239, 51] width 7 height 7
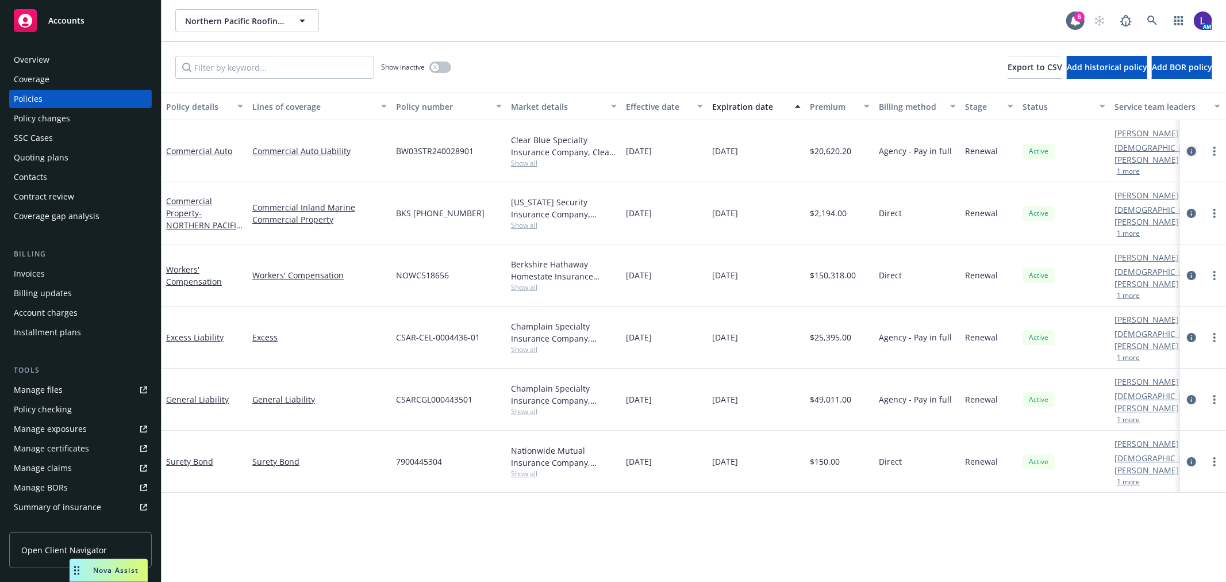
click at [1191, 147] on icon "circleInformation" at bounding box center [1191, 151] width 9 height 9
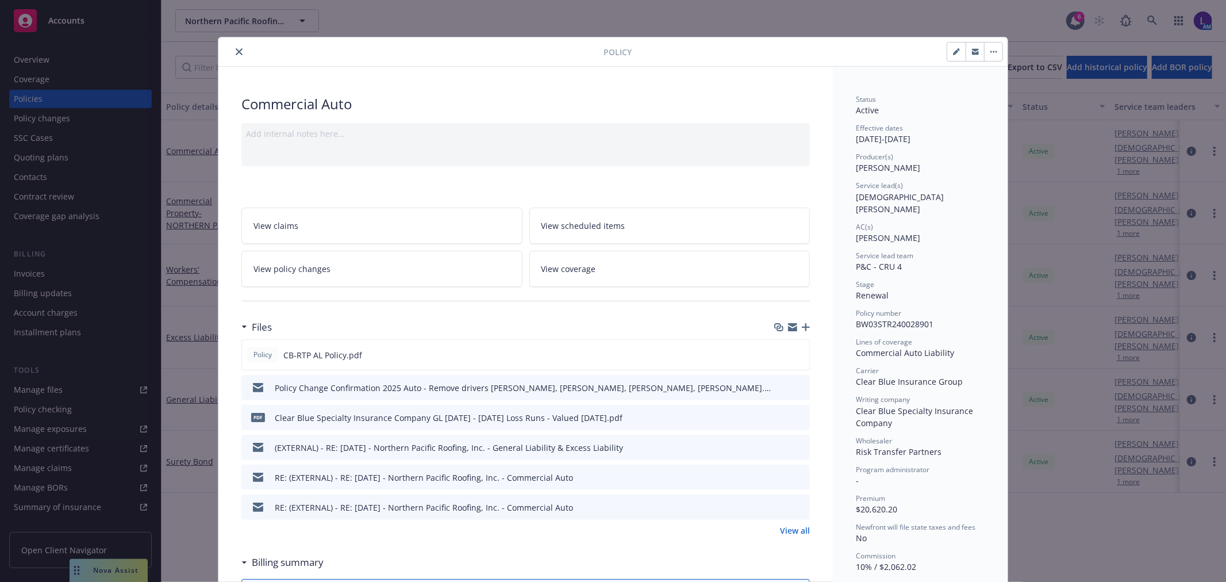
drag, startPoint x: 232, startPoint y: 47, endPoint x: 480, endPoint y: 193, distance: 288.0
click at [236, 49] on icon "close" at bounding box center [239, 51] width 7 height 7
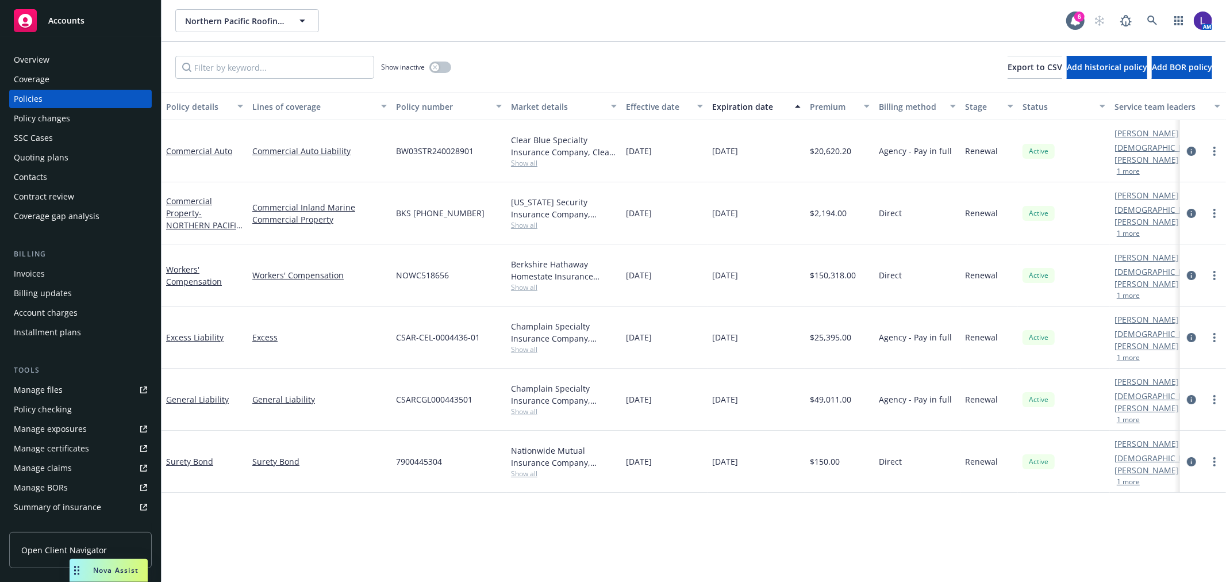
click at [52, 393] on div "Manage files" at bounding box center [38, 389] width 49 height 18
click at [1189, 147] on icon "circleInformation" at bounding box center [1191, 151] width 9 height 9
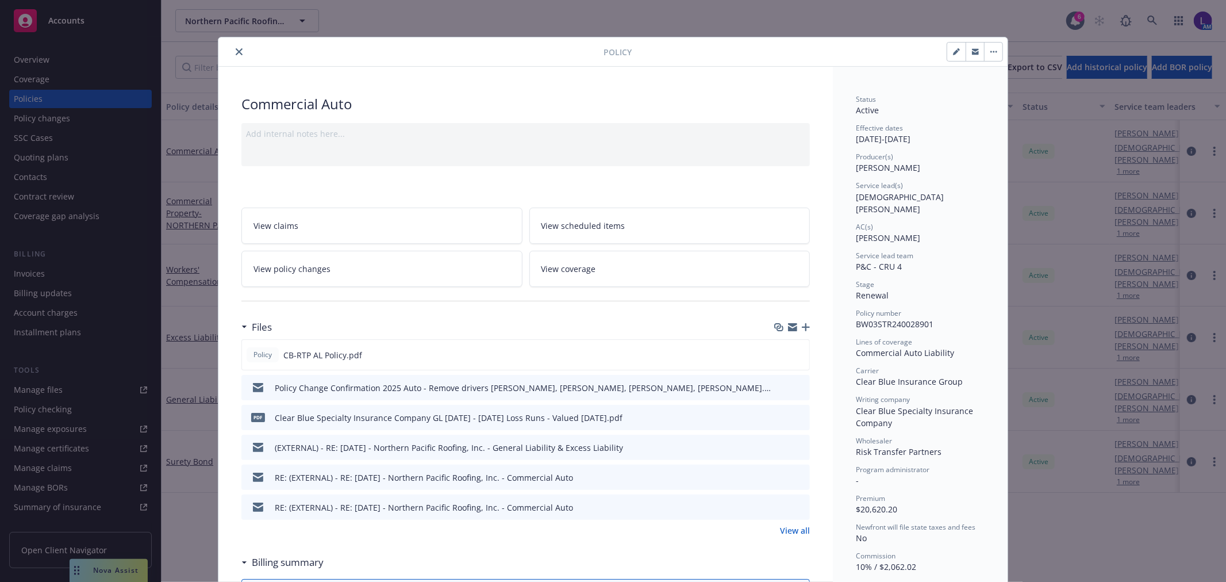
scroll to position [34, 0]
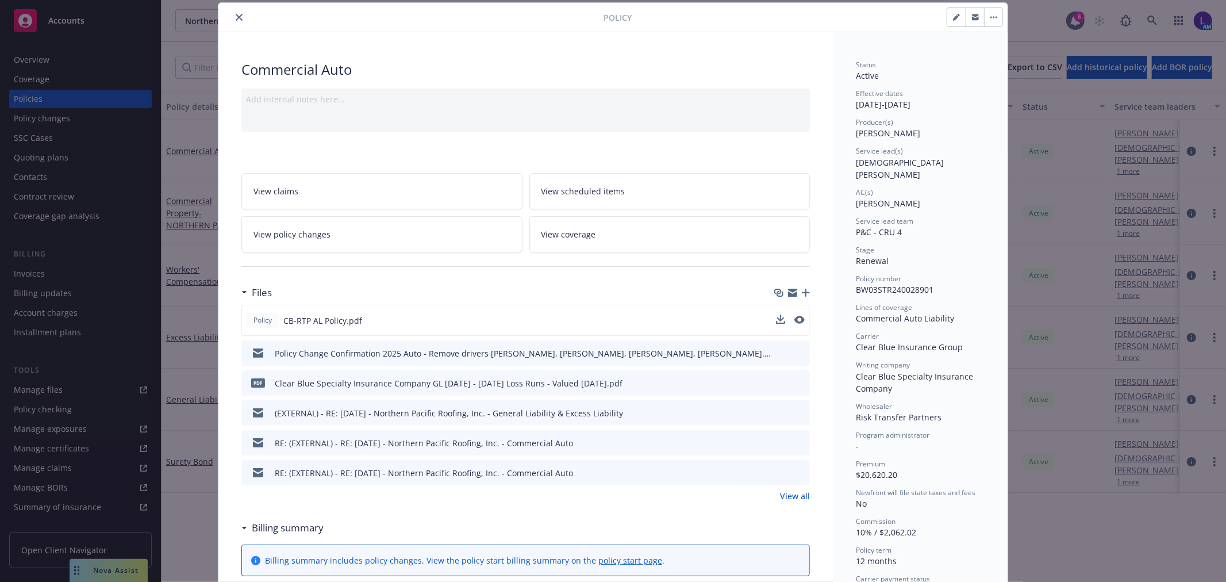
click at [794, 314] on button at bounding box center [799, 320] width 10 height 12
click at [793, 318] on icon "preview file" at bounding box center [798, 320] width 10 height 8
click at [236, 19] on icon "close" at bounding box center [239, 17] width 7 height 7
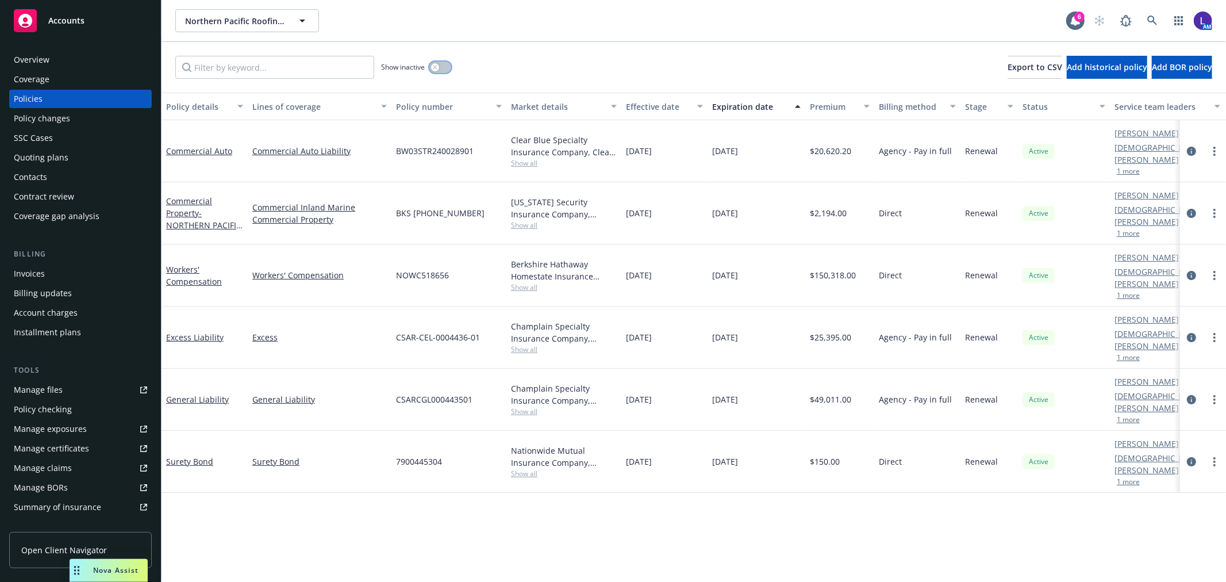
click at [444, 68] on button "button" at bounding box center [440, 66] width 22 height 11
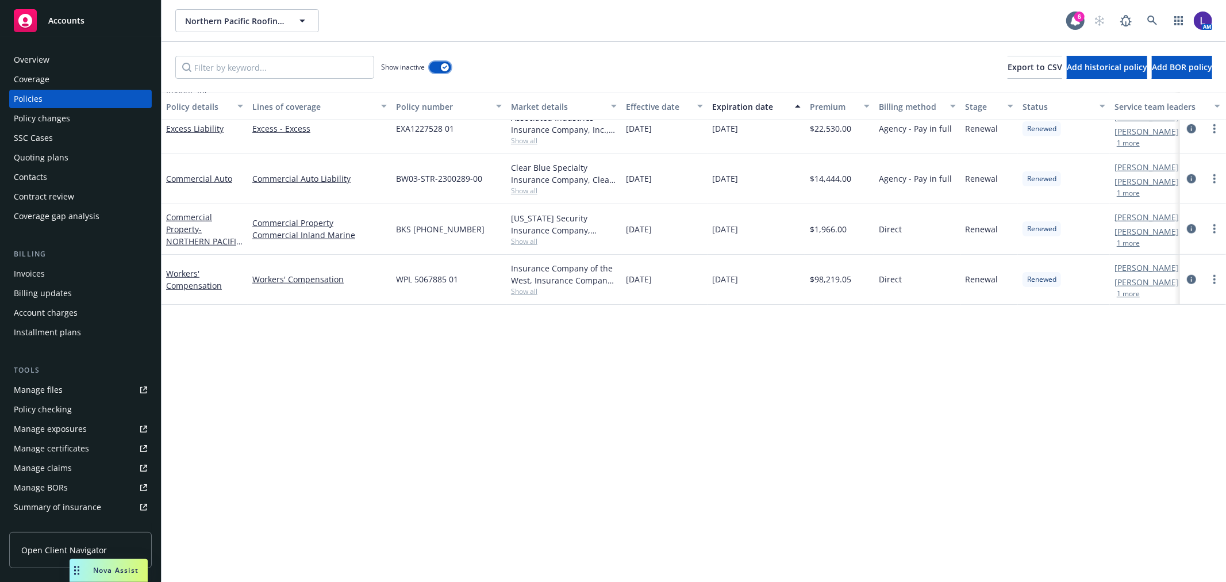
scroll to position [447, 0]
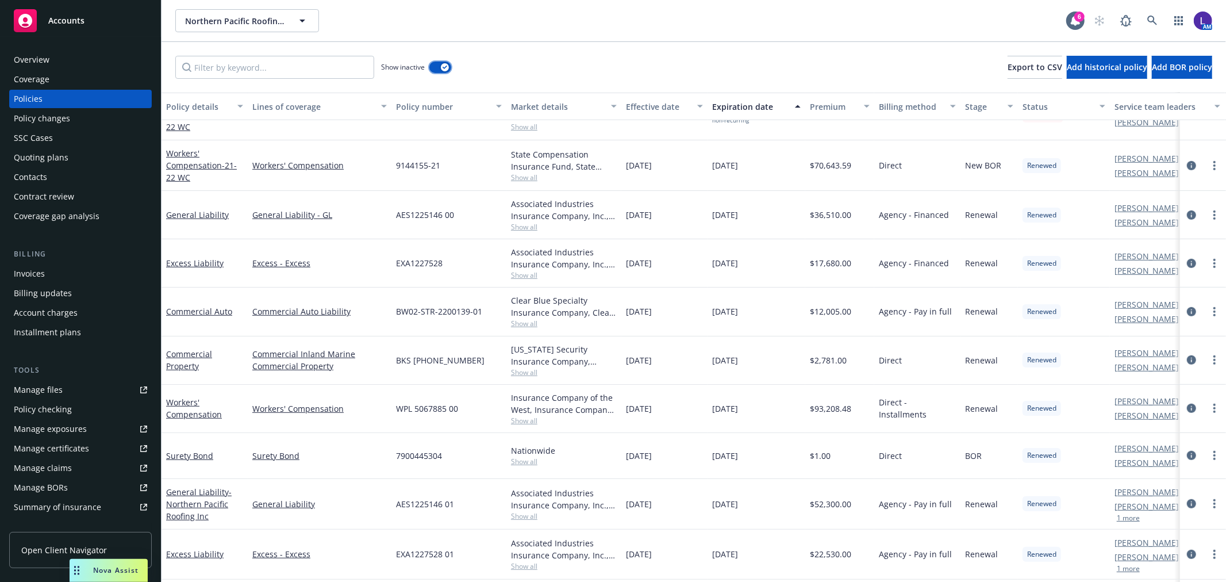
click at [443, 71] on button "button" at bounding box center [440, 66] width 22 height 11
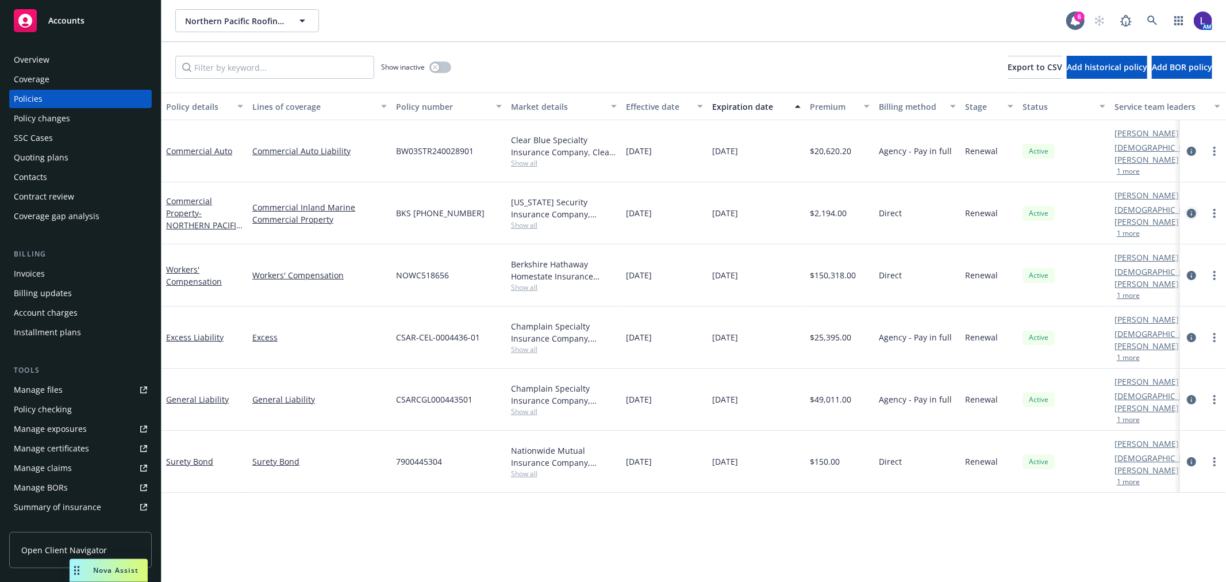
click at [1194, 209] on icon "circleInformation" at bounding box center [1191, 213] width 9 height 9
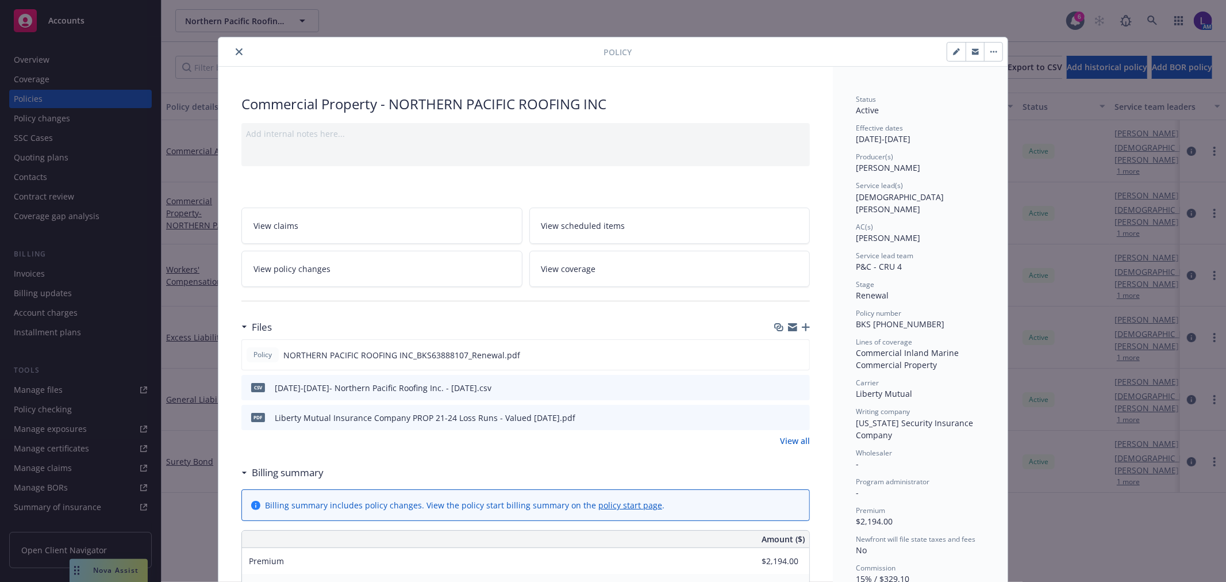
click at [236, 50] on icon "close" at bounding box center [239, 51] width 7 height 7
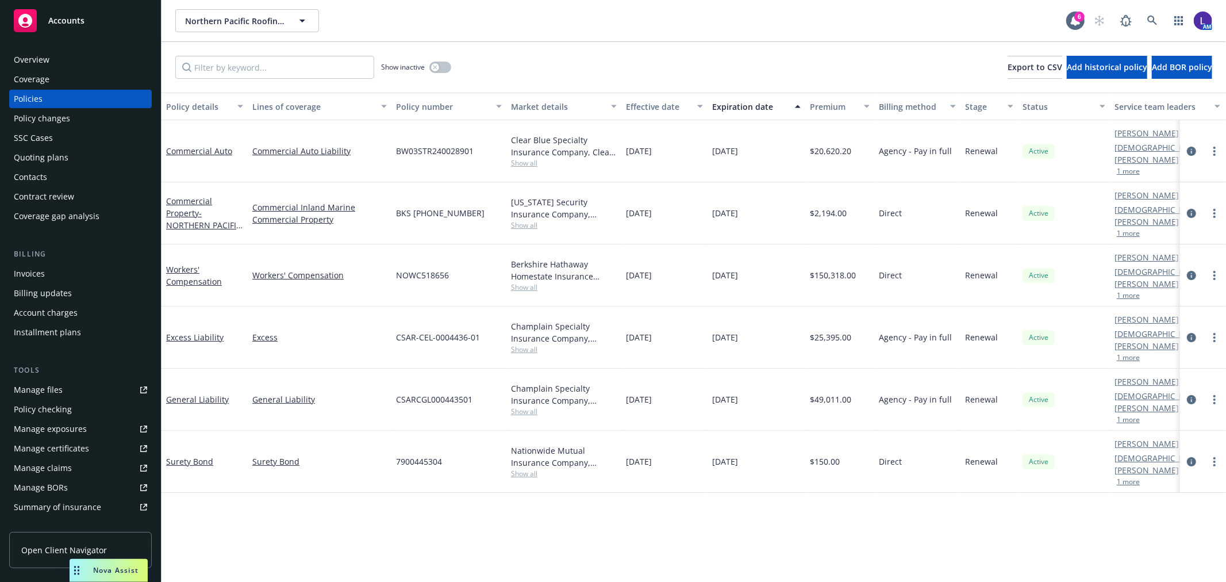
click at [1184, 244] on div at bounding box center [1203, 275] width 46 height 62
click at [1187, 271] on icon "circleInformation" at bounding box center [1191, 275] width 9 height 9
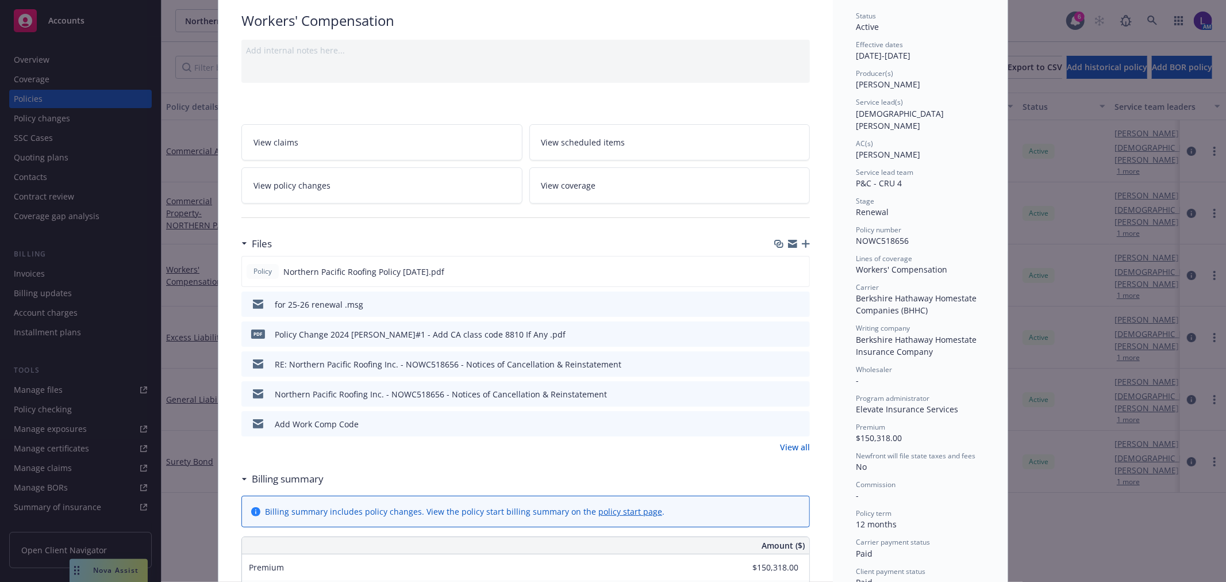
scroll to position [255, 0]
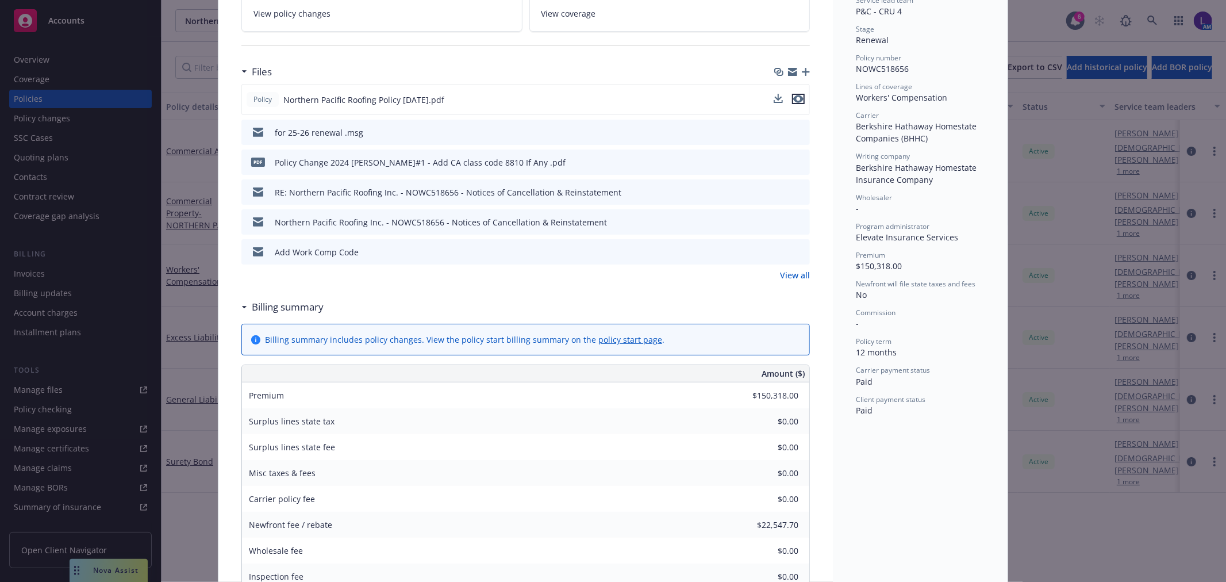
click at [795, 98] on icon "preview file" at bounding box center [798, 99] width 10 height 8
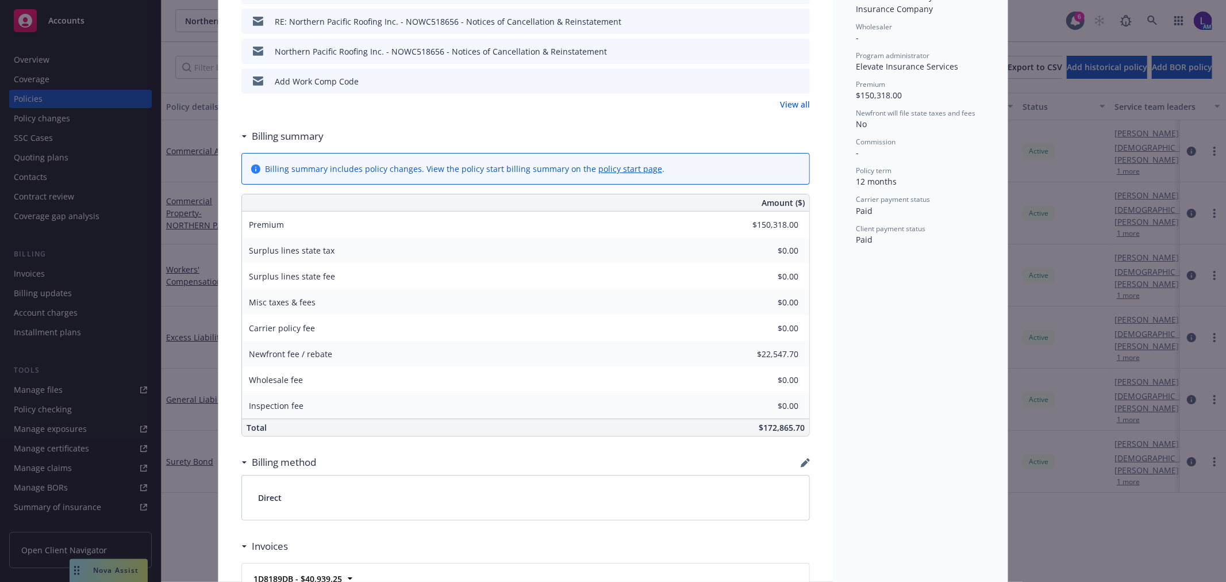
scroll to position [447, 0]
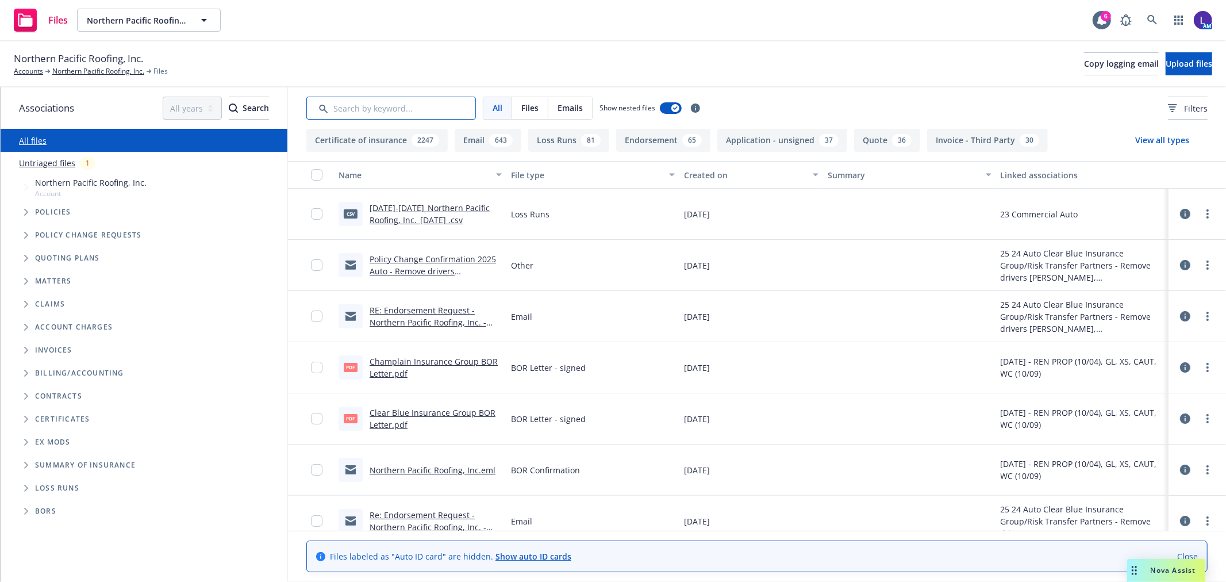
click at [366, 109] on input "Search by keyword..." at bounding box center [391, 108] width 170 height 23
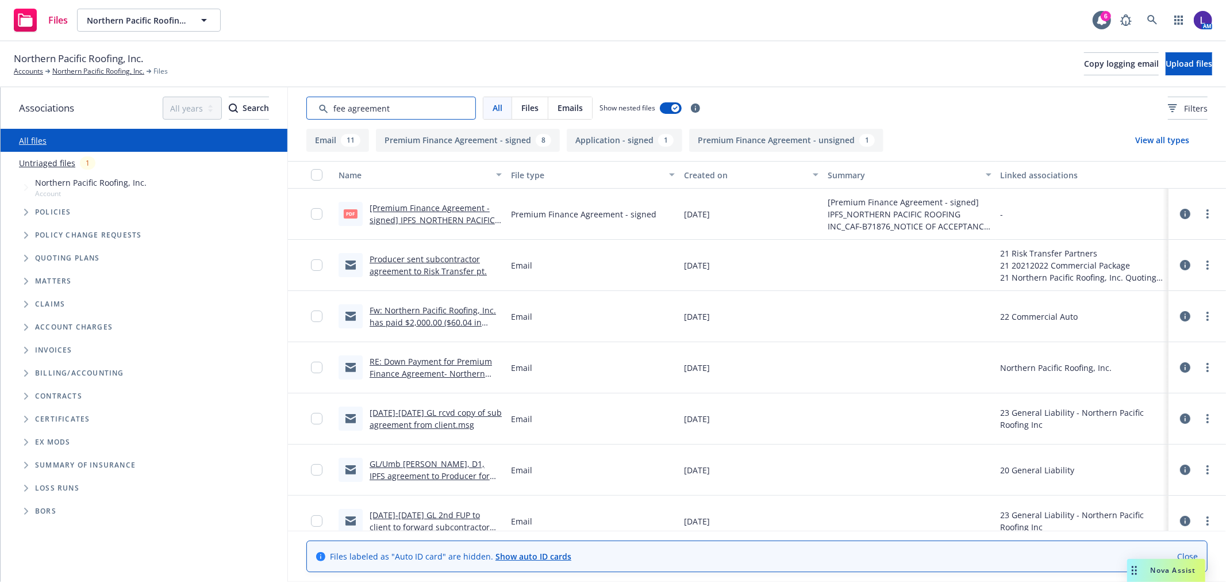
type input "fee agreement"
click at [1147, 26] on link at bounding box center [1152, 20] width 23 height 23
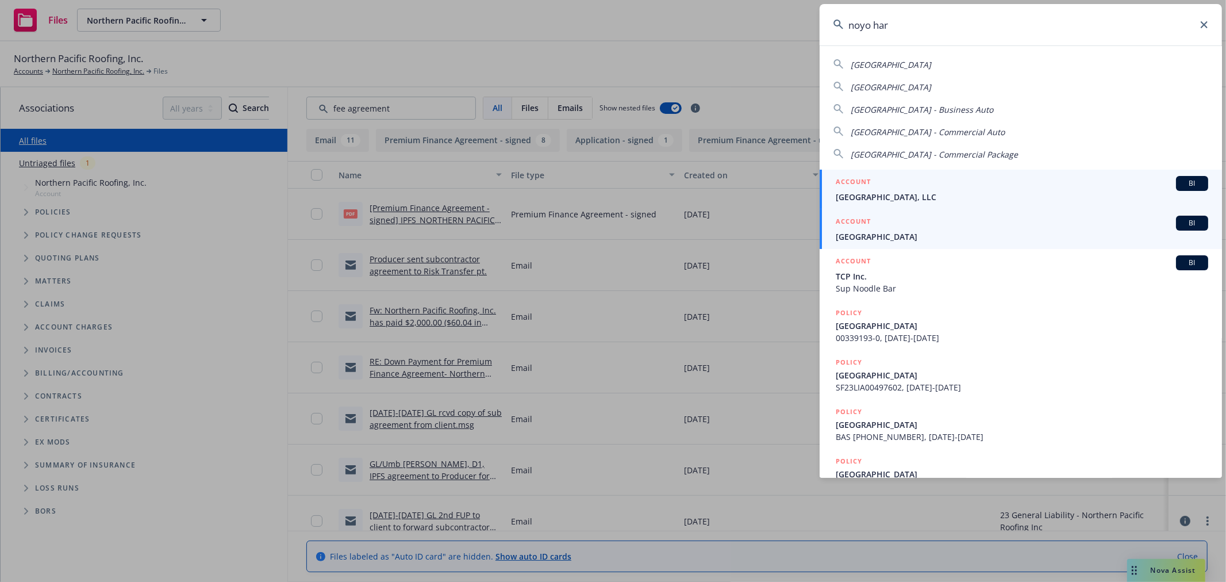
type input "noyo har"
click at [875, 225] on div "ACCOUNT BI" at bounding box center [1022, 223] width 372 height 15
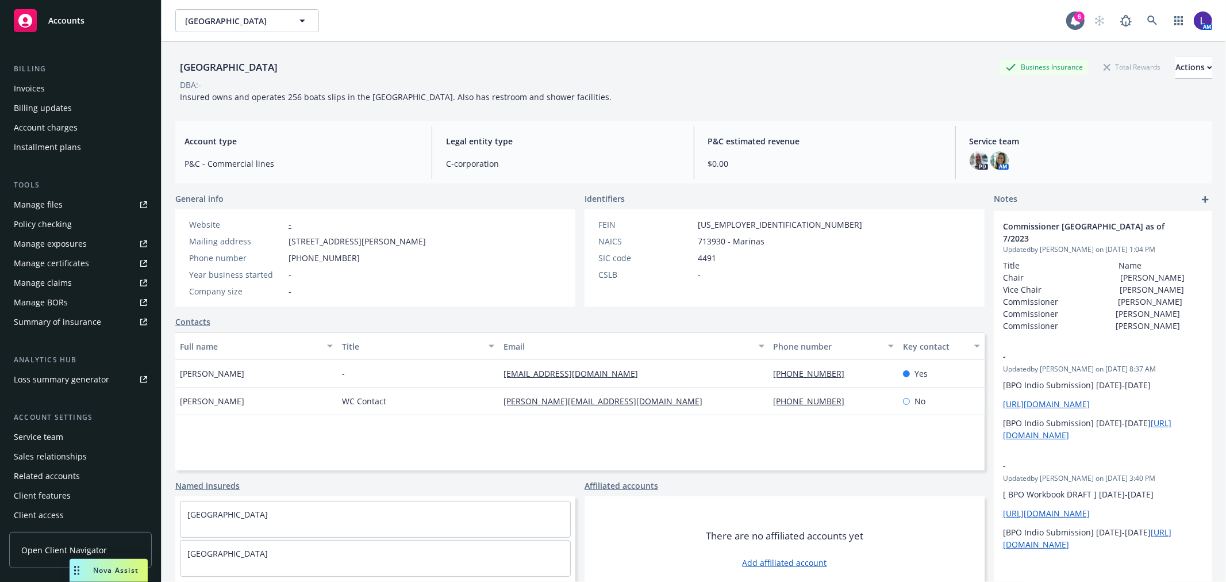
scroll to position [186, 0]
click at [55, 432] on div "Service team" at bounding box center [38, 435] width 49 height 18
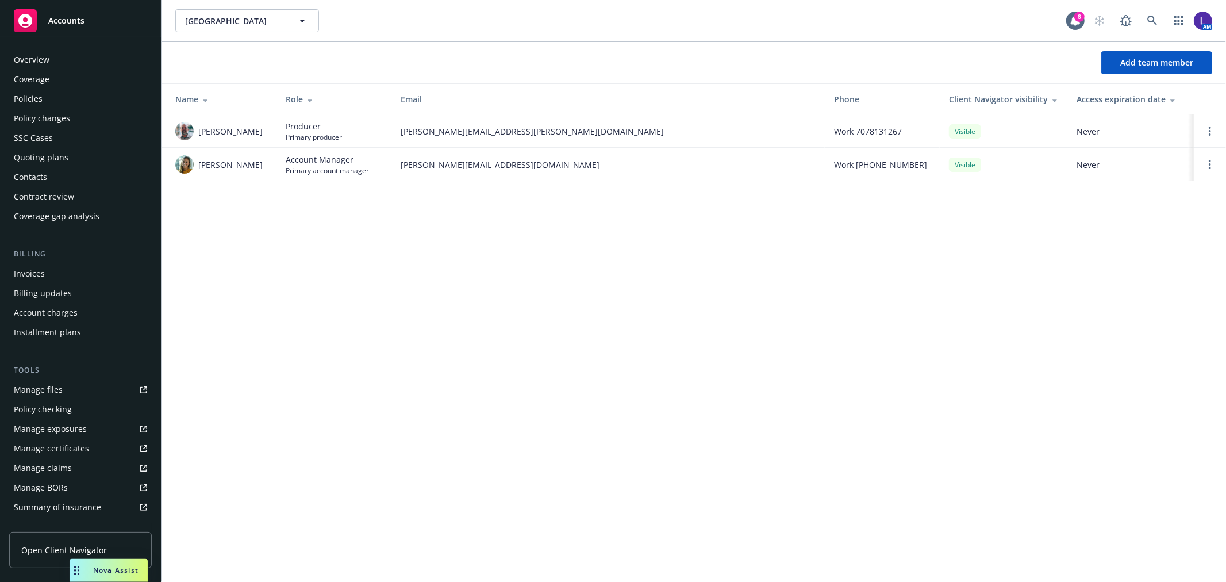
click at [28, 93] on div "Policies" at bounding box center [28, 99] width 29 height 18
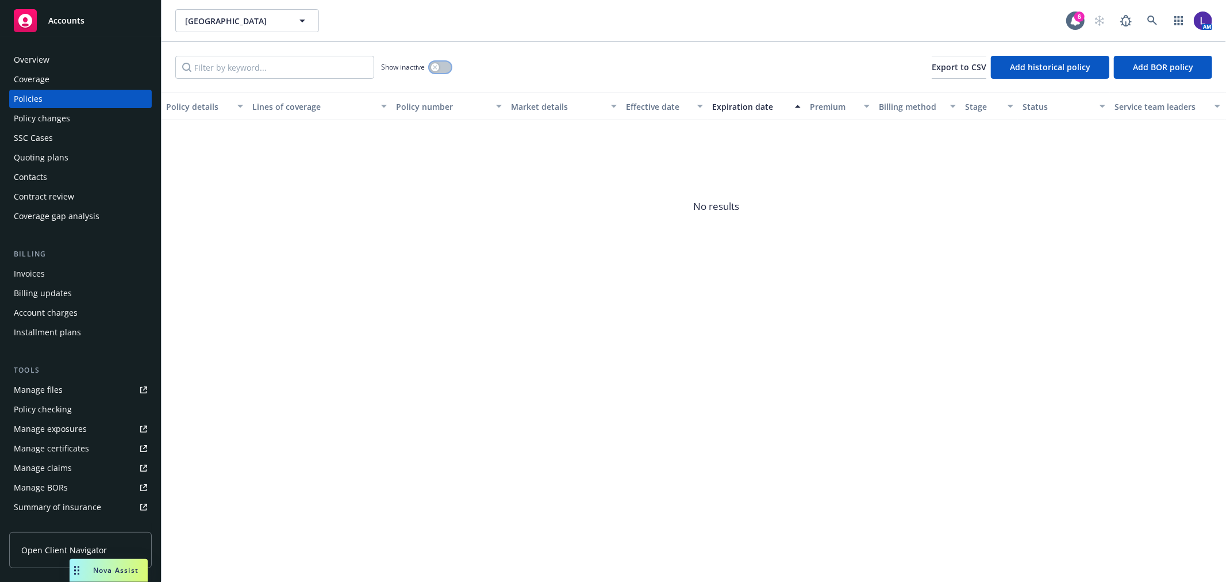
click at [446, 64] on button "button" at bounding box center [440, 66] width 22 height 11
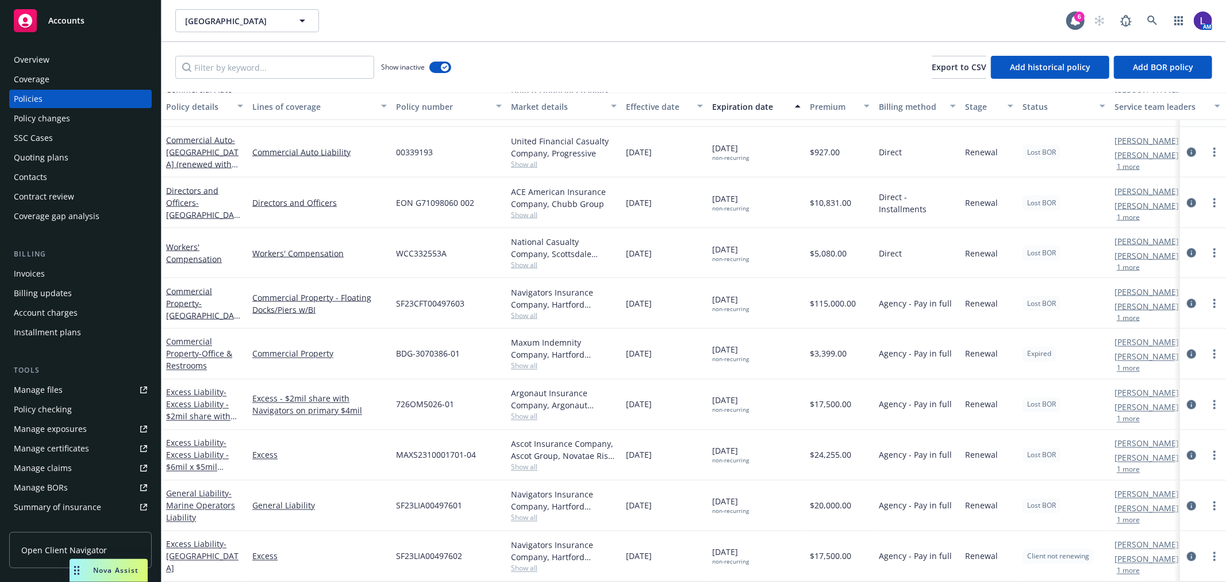
scroll to position [1617, 0]
